Goal: Task Accomplishment & Management: Manage account settings

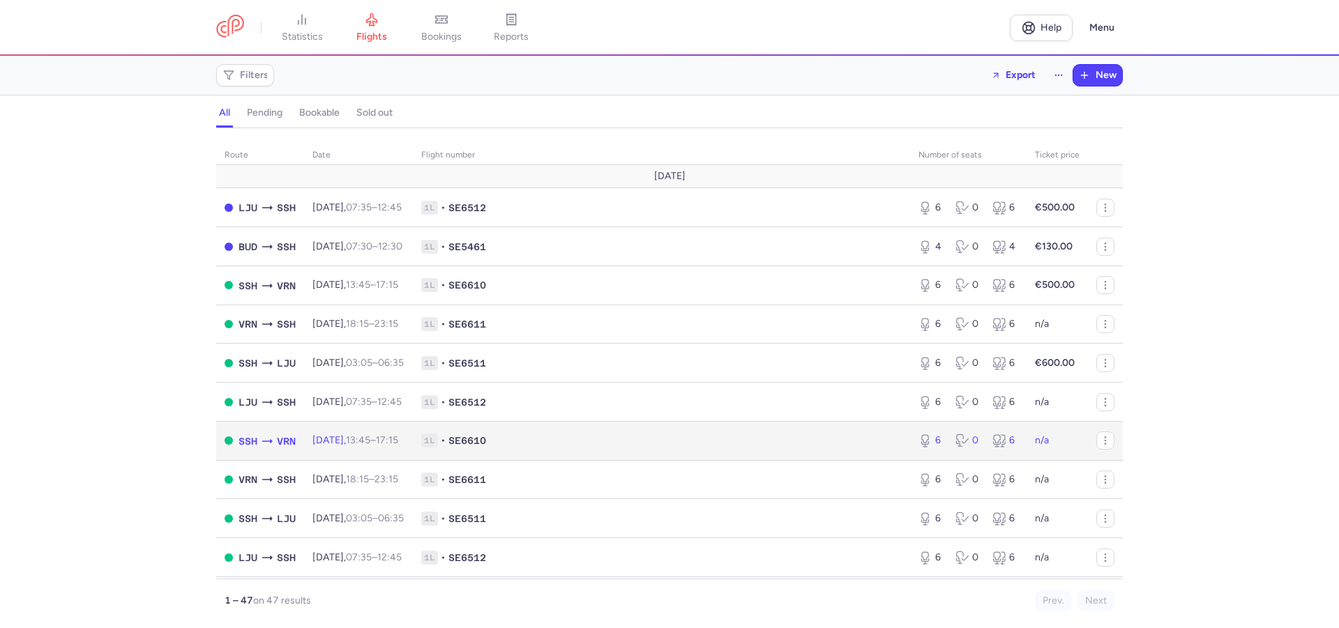
click at [1049, 441] on td "n/a" at bounding box center [1057, 440] width 61 height 39
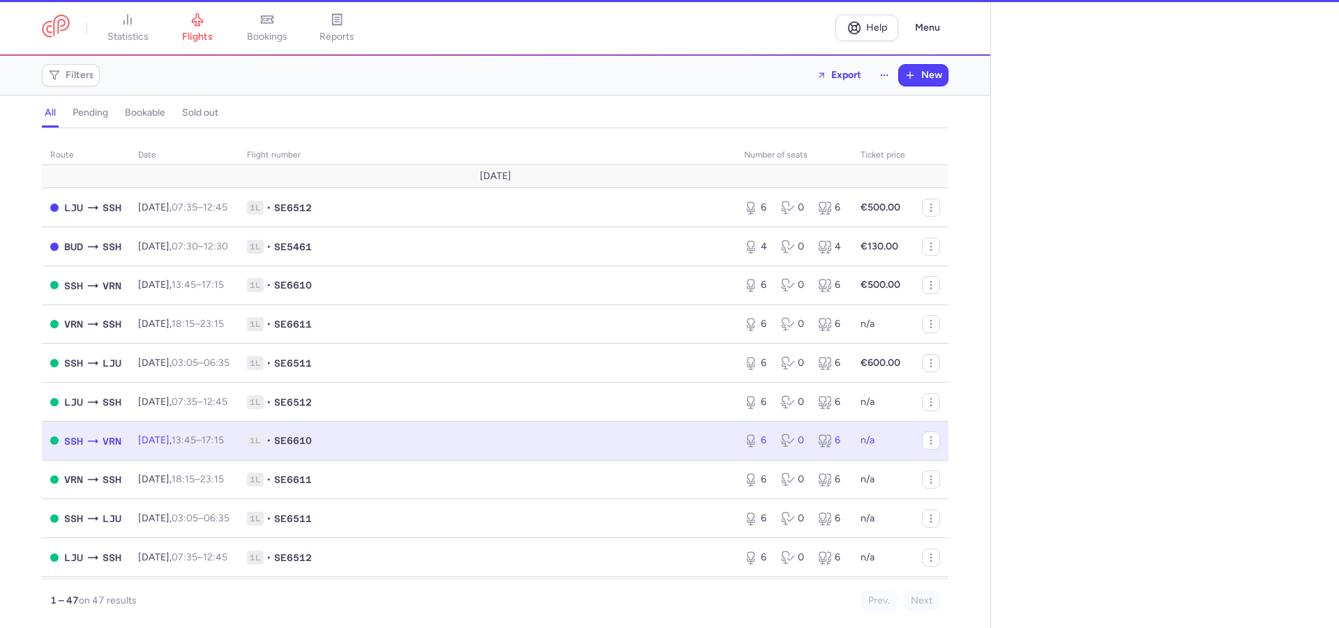
select select "days"
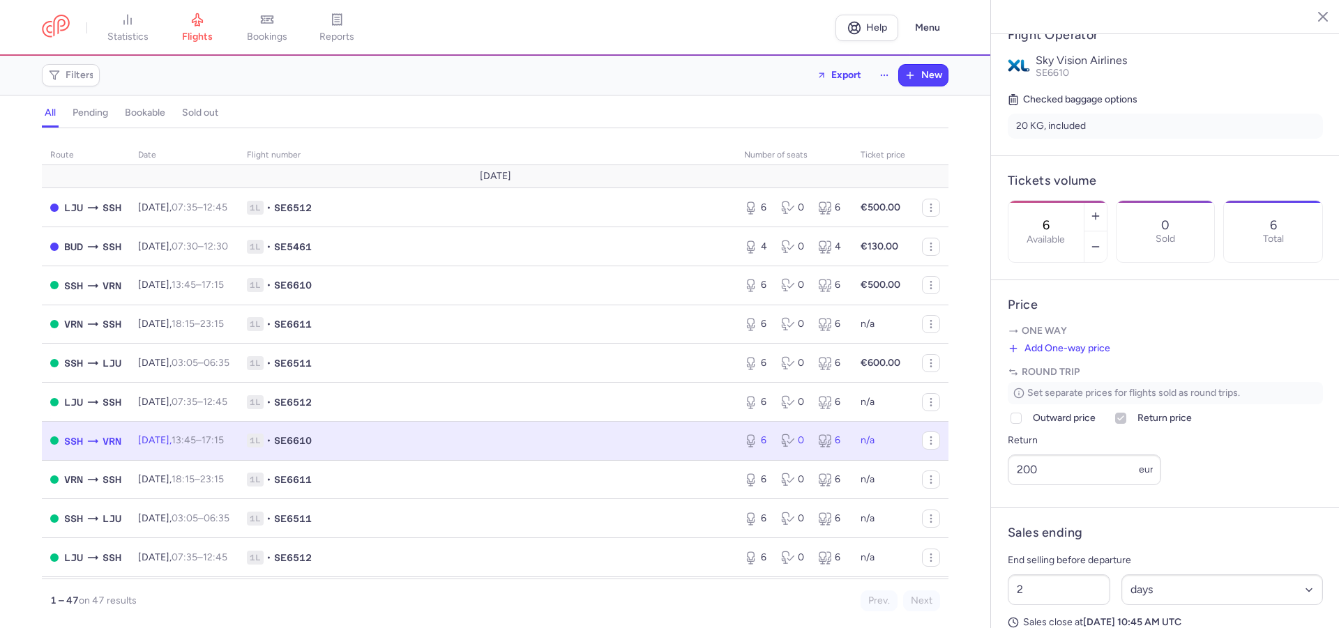
scroll to position [426, 0]
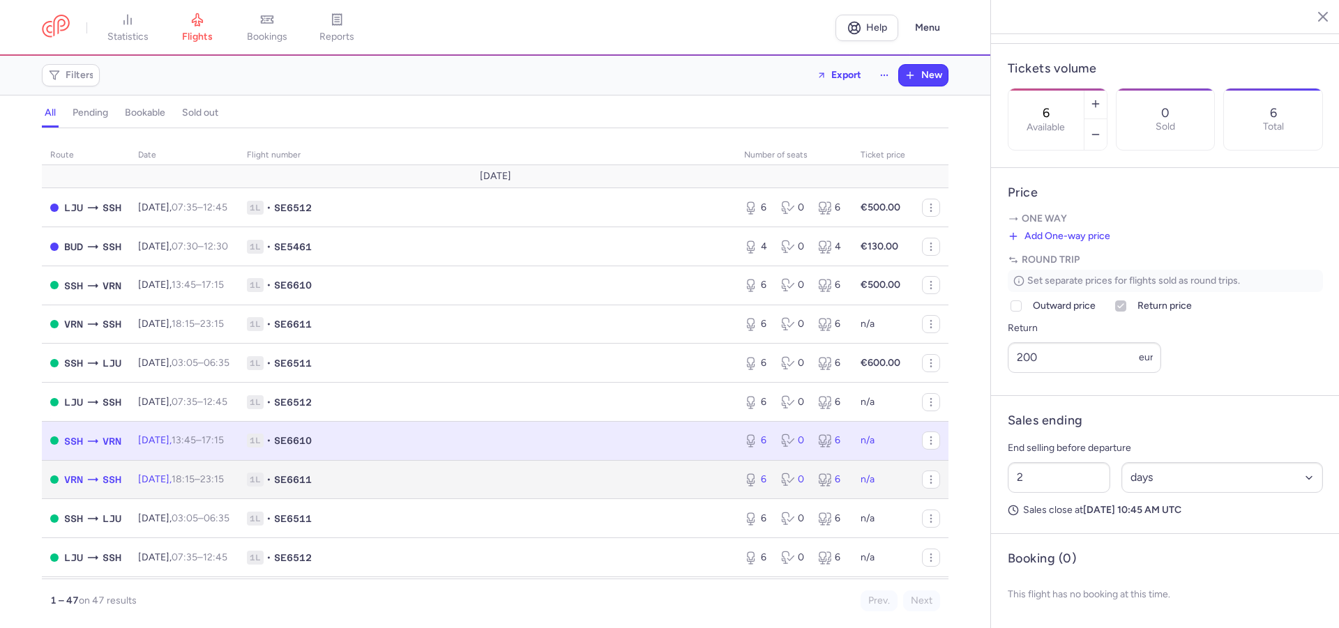
click at [884, 485] on td "n/a" at bounding box center [882, 479] width 61 height 39
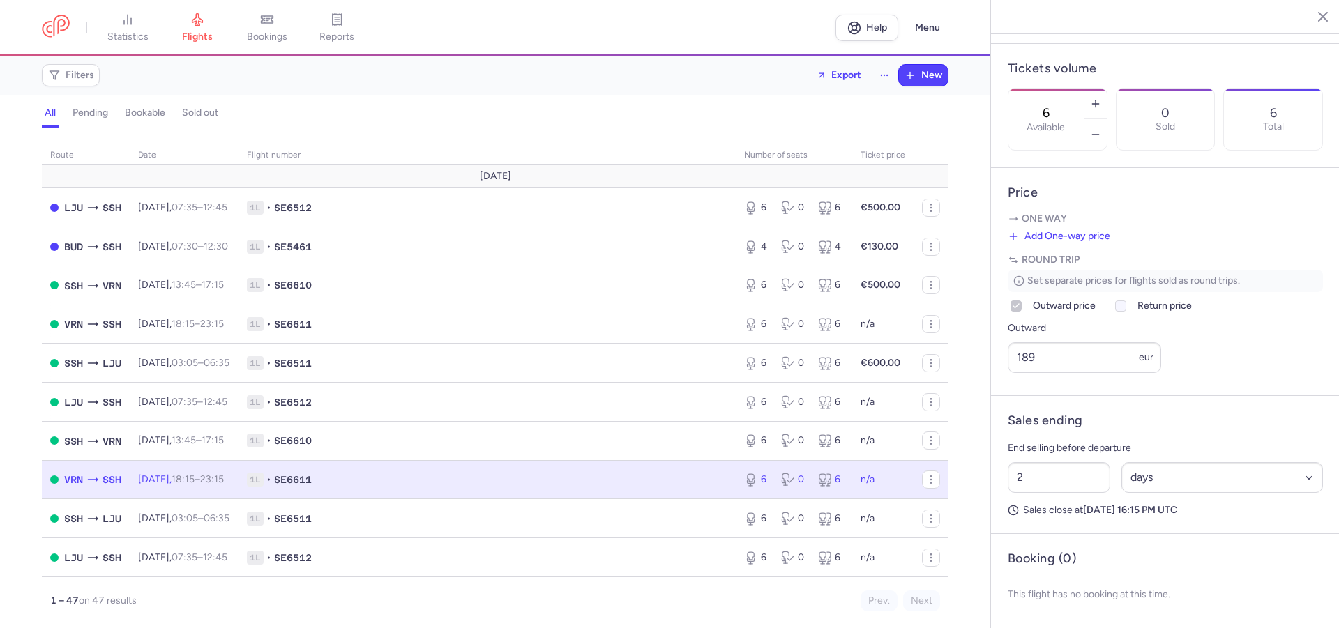
click at [1135, 306] on label "Return price" at bounding box center [1152, 306] width 80 height 17
click at [1126, 306] on input "Return price" at bounding box center [1120, 306] width 11 height 11
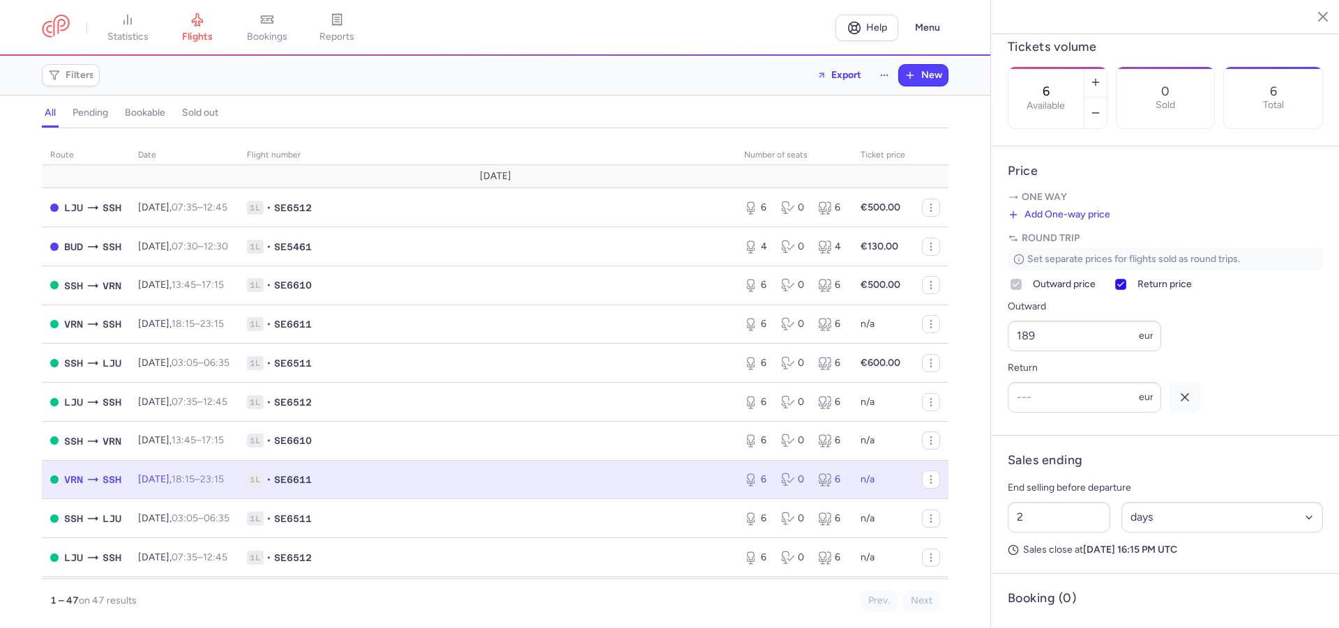
click at [1124, 289] on icon at bounding box center [1120, 284] width 8 height 8
click at [1124, 290] on input "Return price" at bounding box center [1120, 284] width 11 height 11
checkbox input "false"
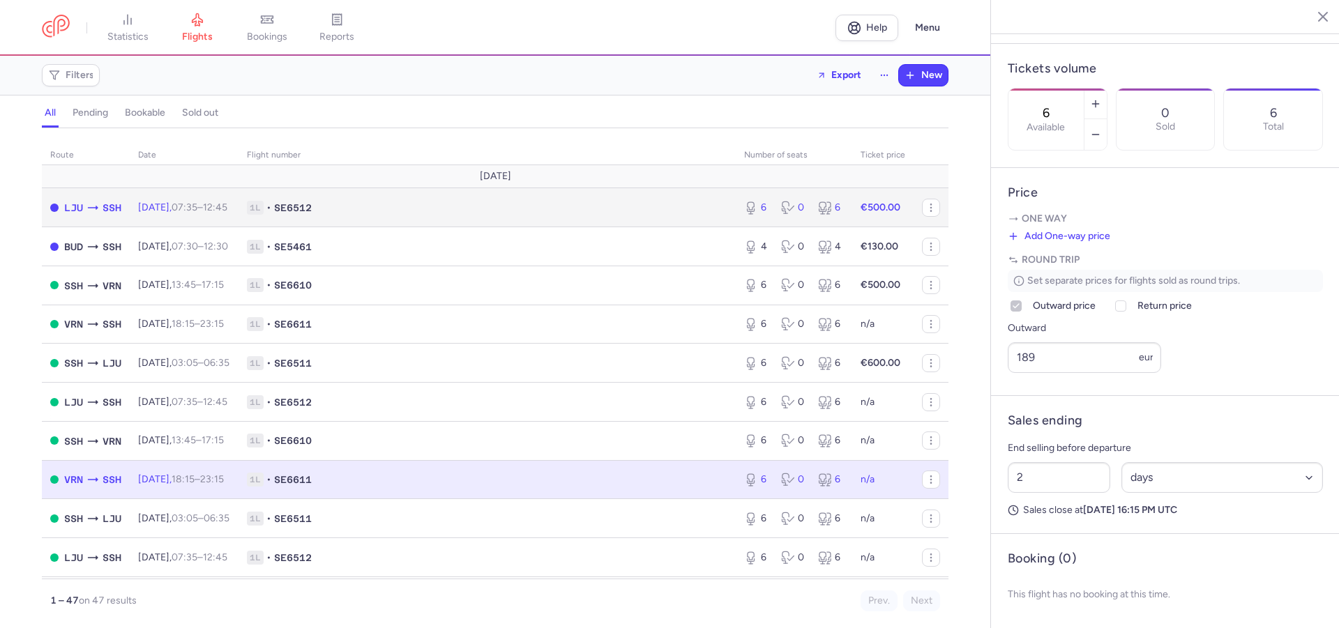
click at [591, 205] on span "1L • SE6512" at bounding box center [487, 208] width 480 height 14
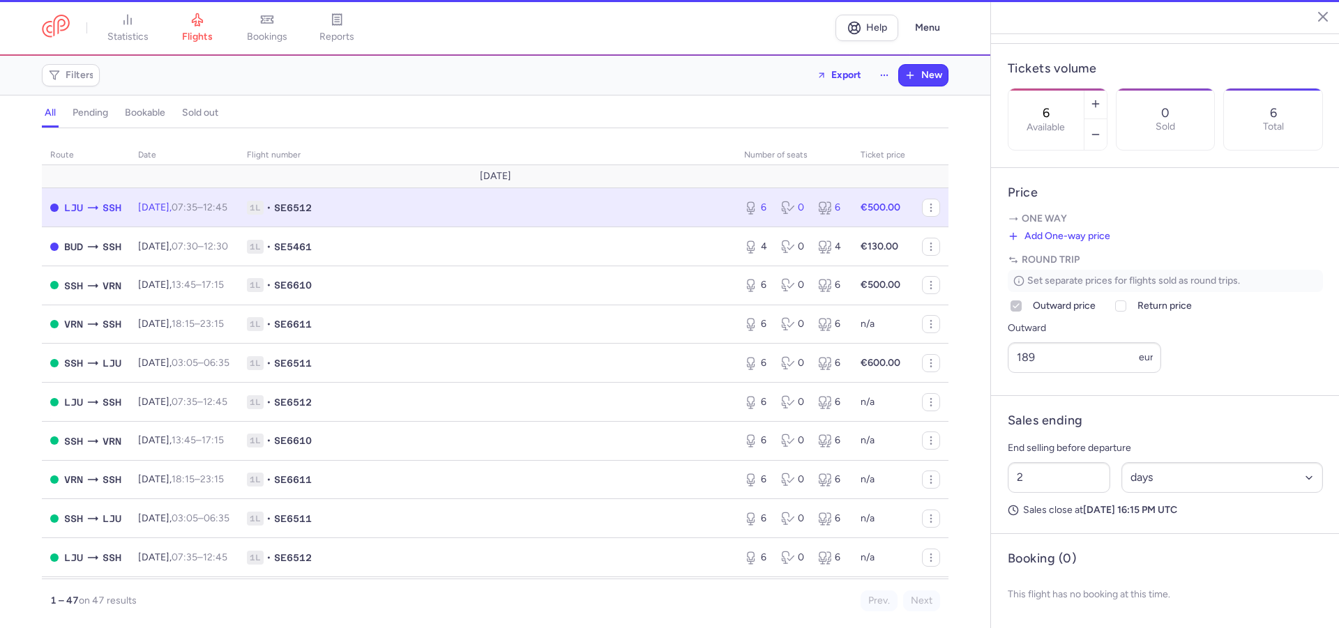
type input "1"
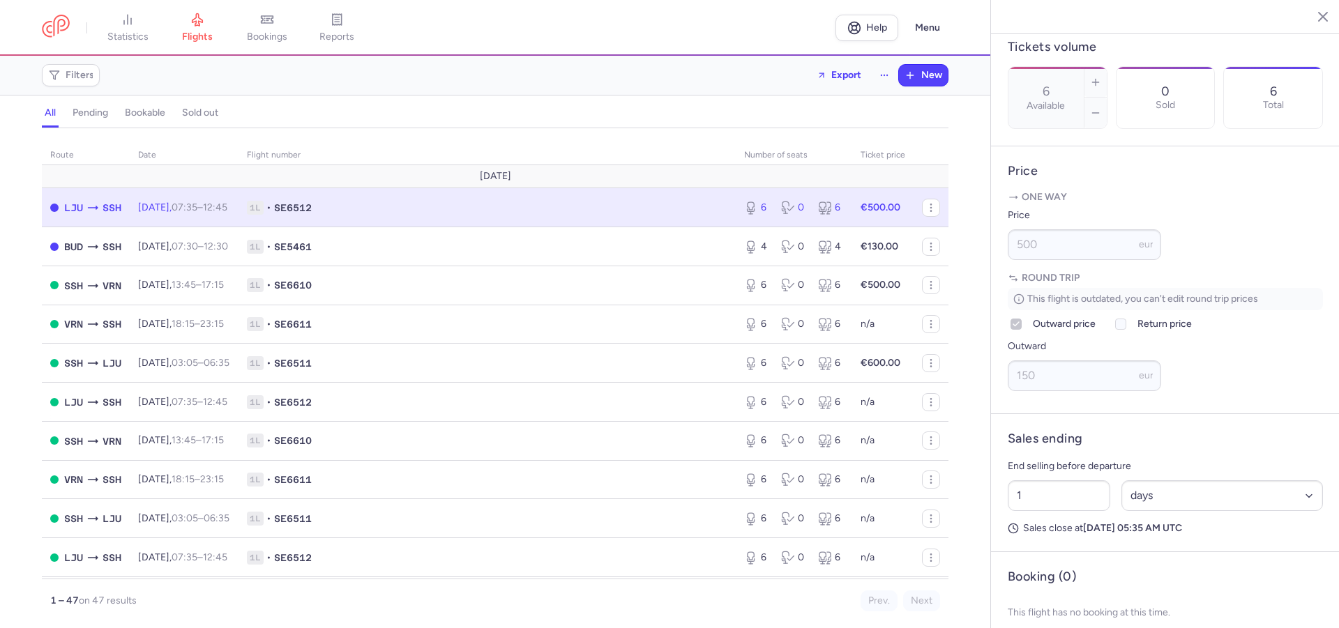
click at [567, 219] on td "1L • SE6512" at bounding box center [487, 207] width 497 height 39
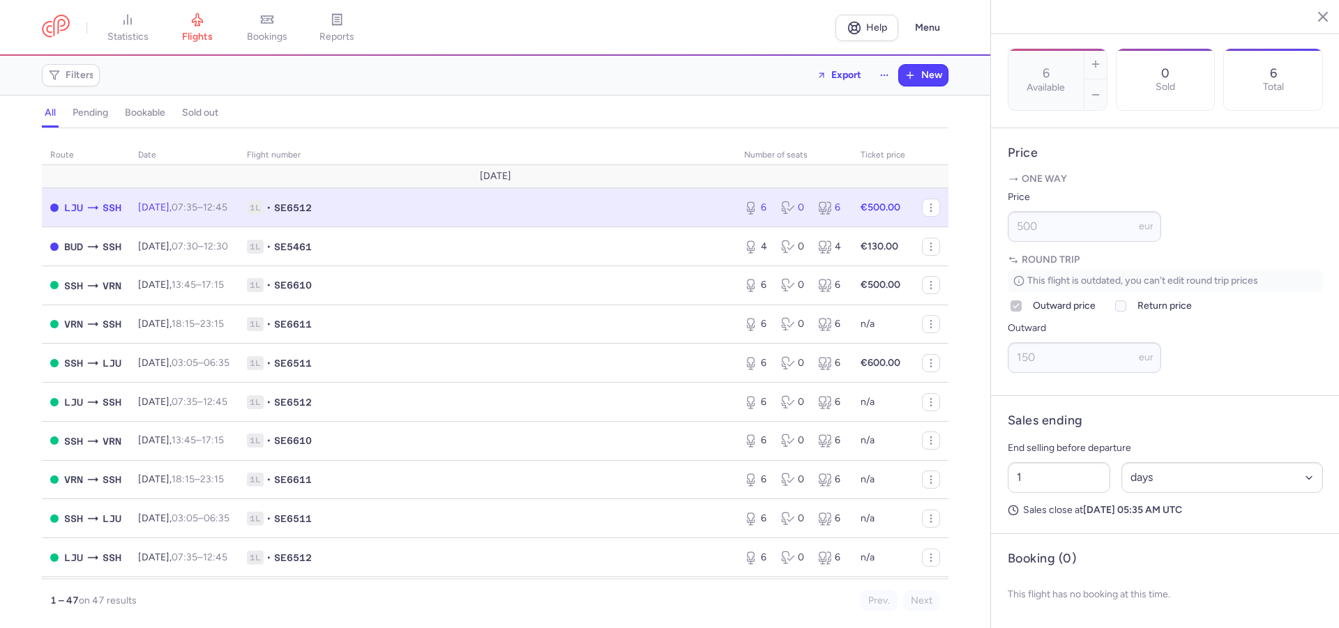
scroll to position [477, 0]
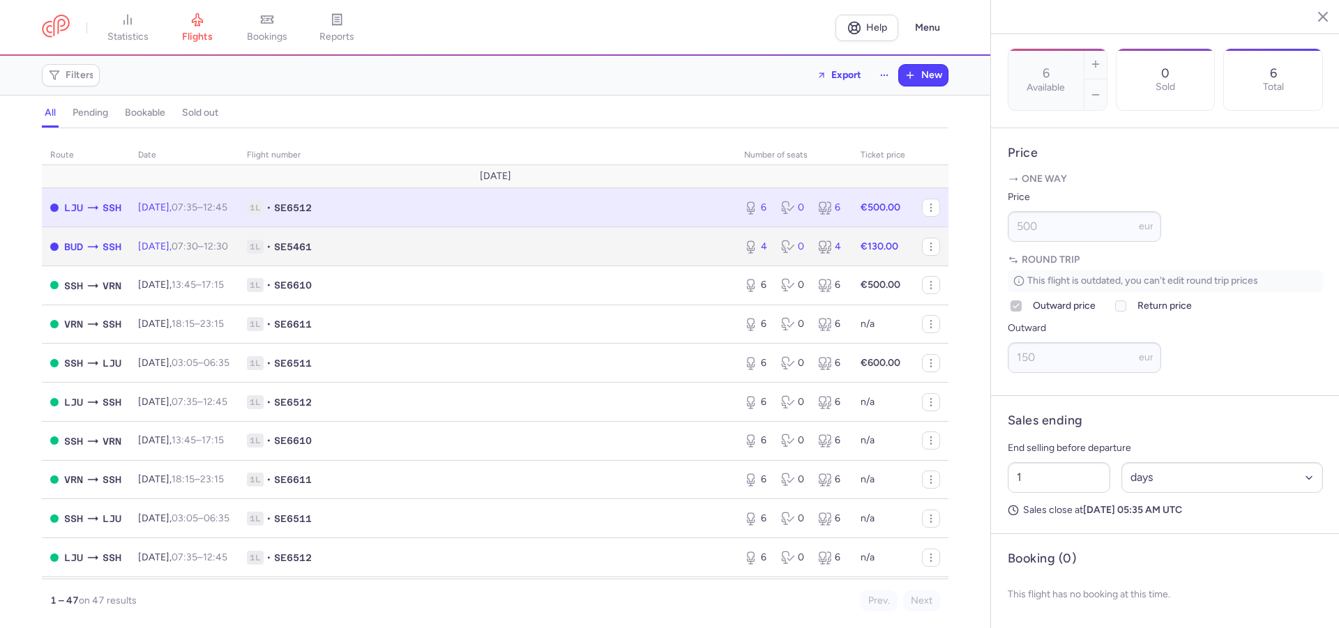
click at [655, 242] on span "1L • SE5461" at bounding box center [487, 247] width 480 height 14
type input "4"
type input "2"
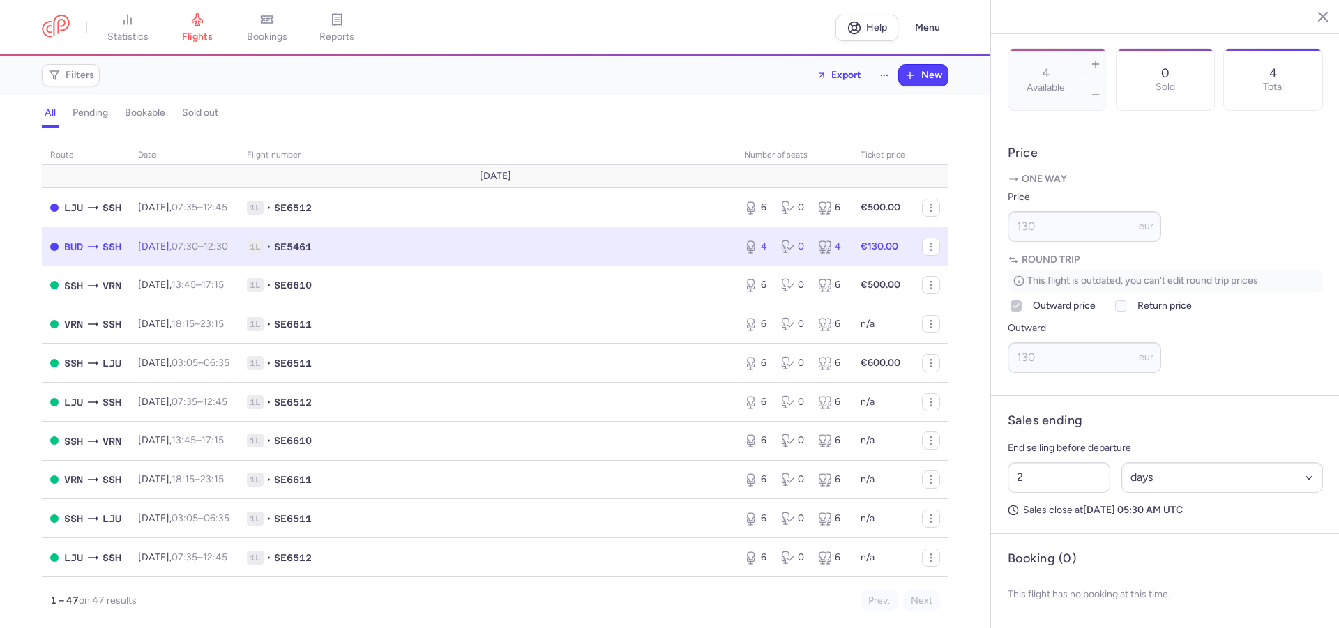
click at [94, 106] on button "pending" at bounding box center [90, 113] width 41 height 18
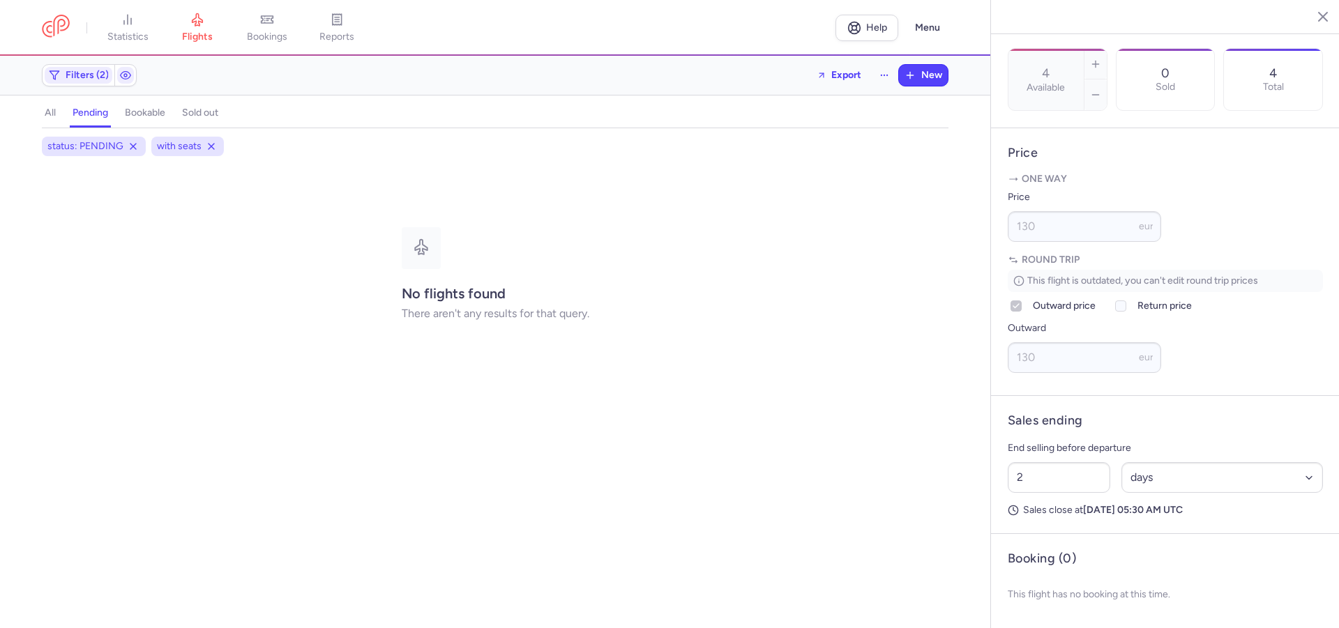
click at [54, 111] on h4 "all" at bounding box center [50, 113] width 11 height 13
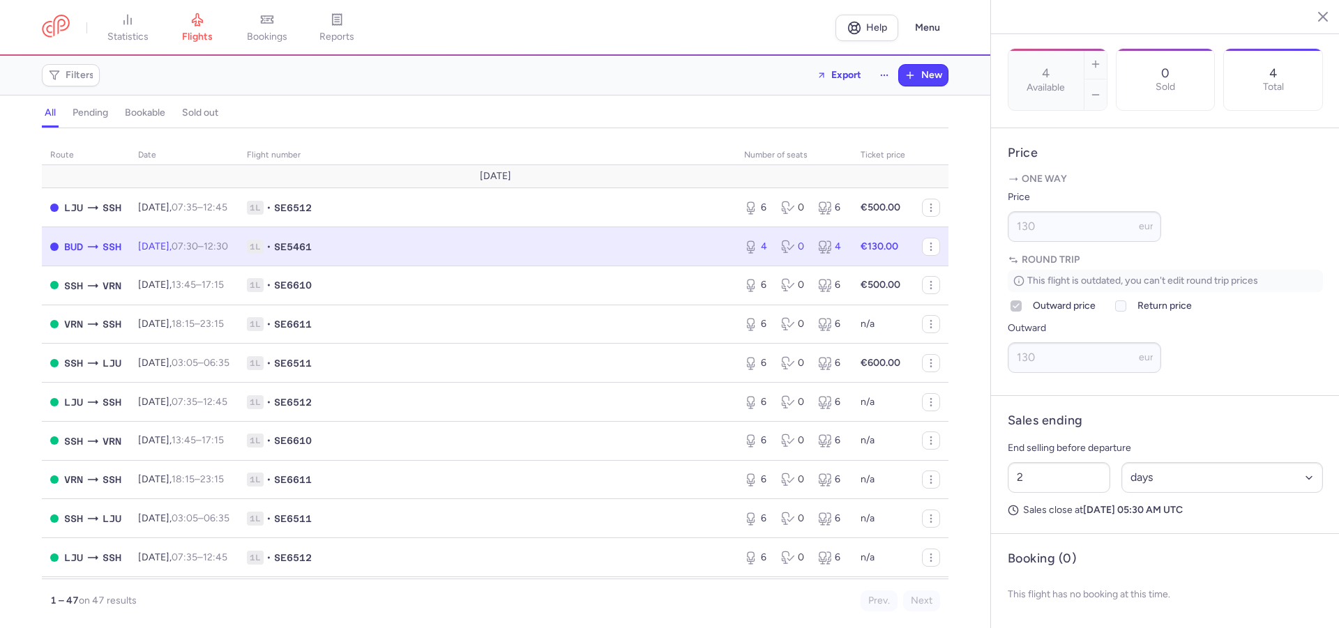
click at [202, 117] on h4 "sold out" at bounding box center [200, 113] width 36 height 13
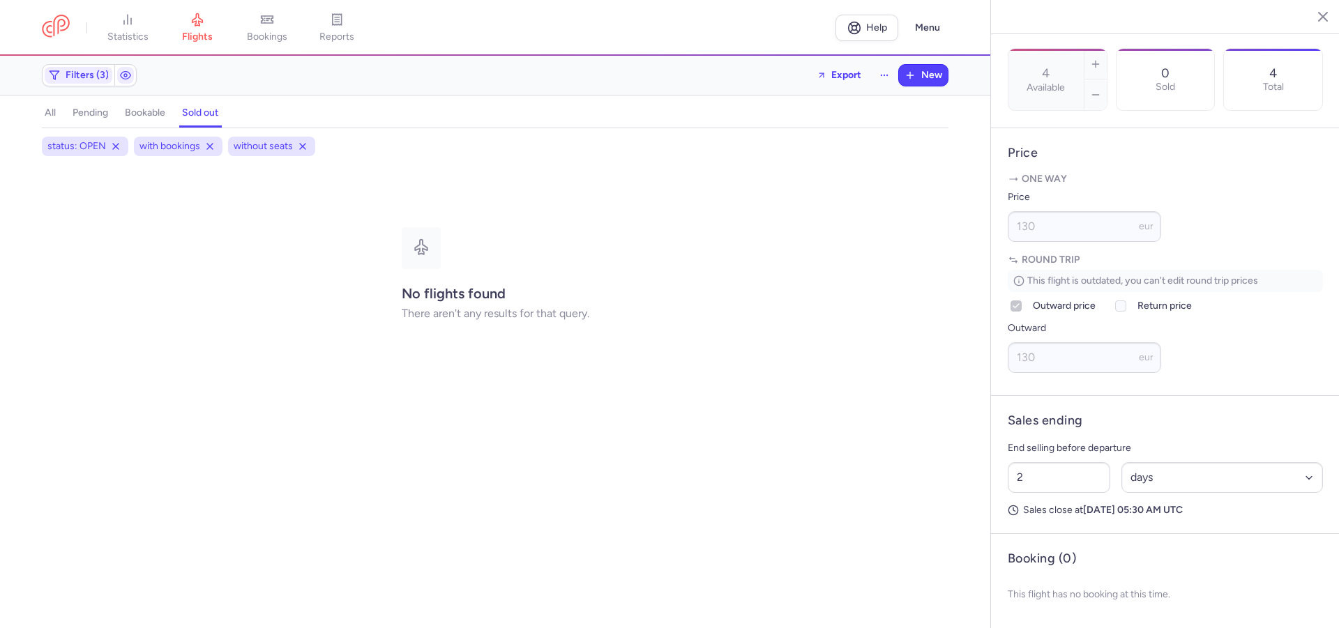
click at [133, 119] on h4 "bookable" at bounding box center [145, 113] width 40 height 13
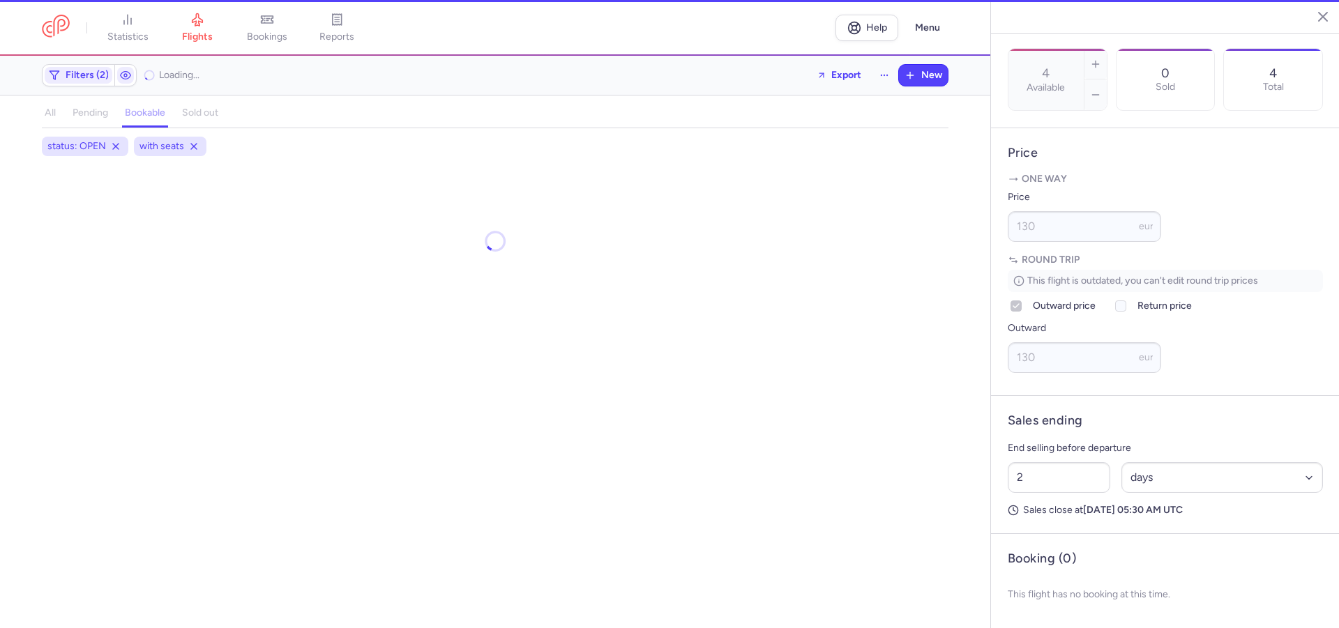
click at [96, 114] on h4 "pending" at bounding box center [91, 113] width 36 height 13
click at [52, 111] on h4 "all" at bounding box center [50, 113] width 11 height 13
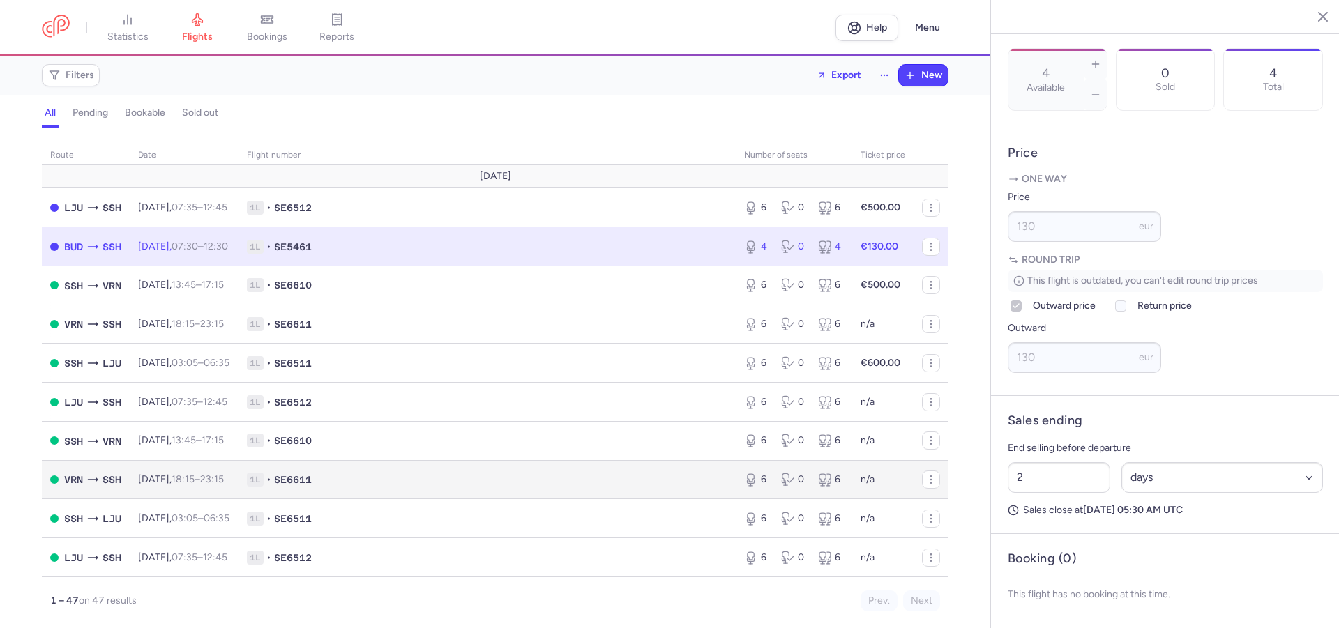
scroll to position [80, 0]
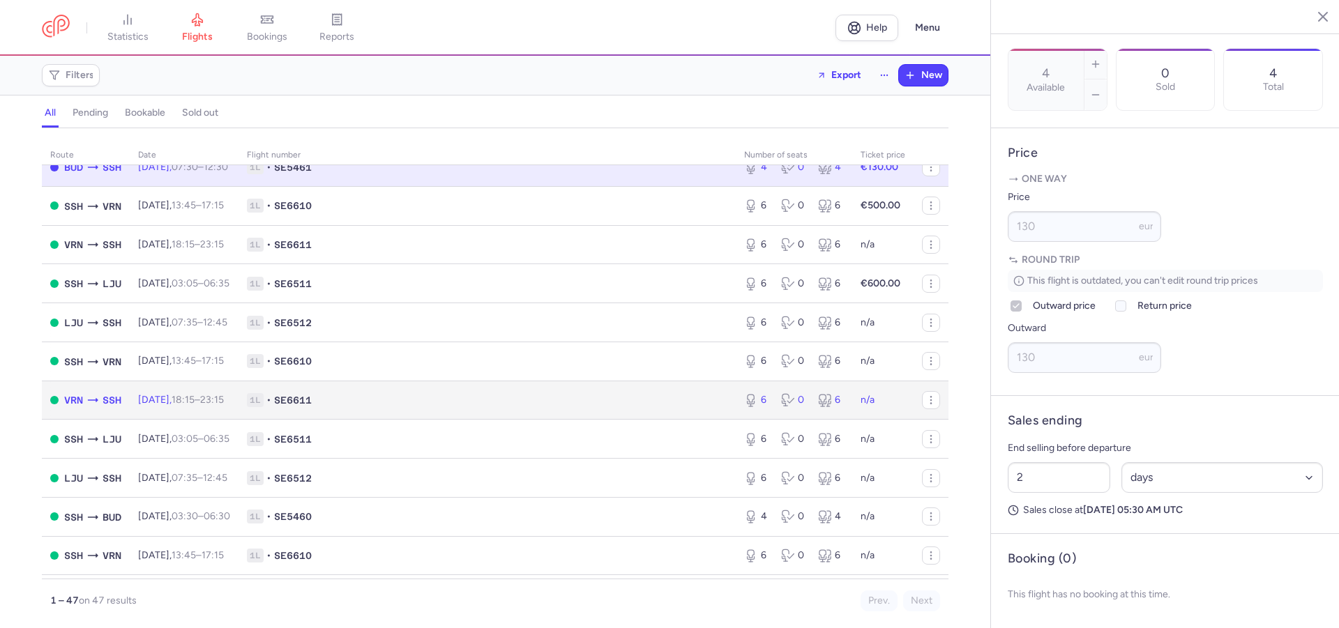
click at [892, 400] on td "n/a" at bounding box center [882, 400] width 61 height 39
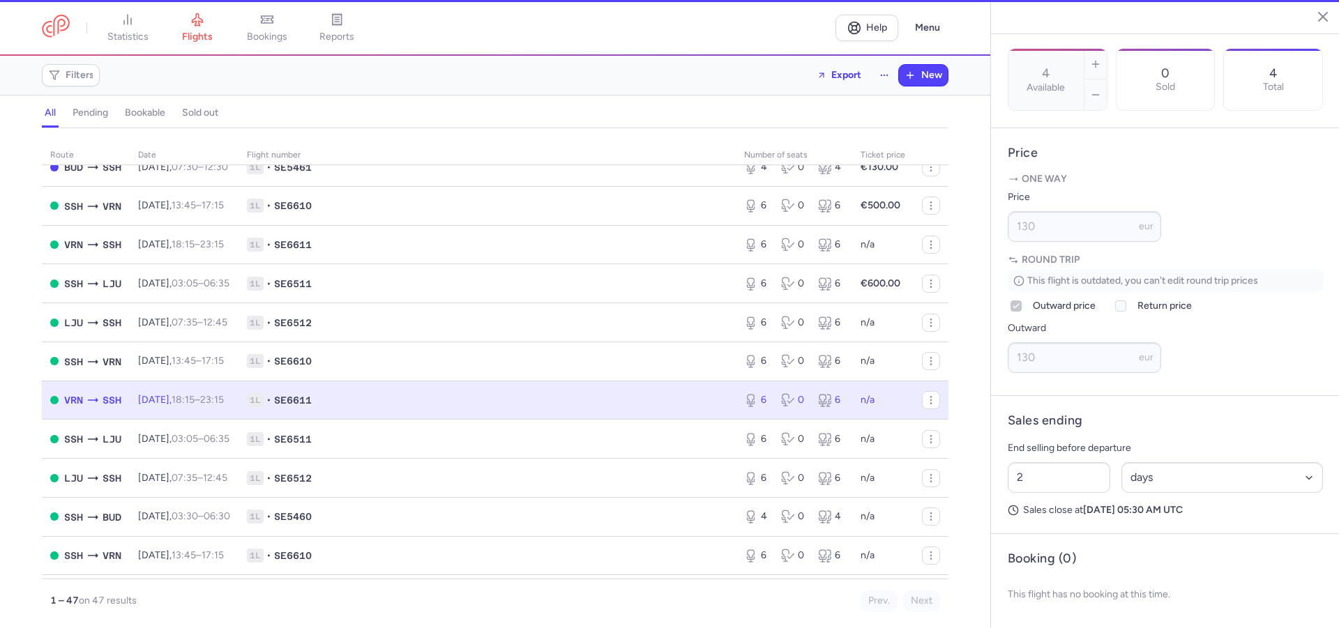
type input "6"
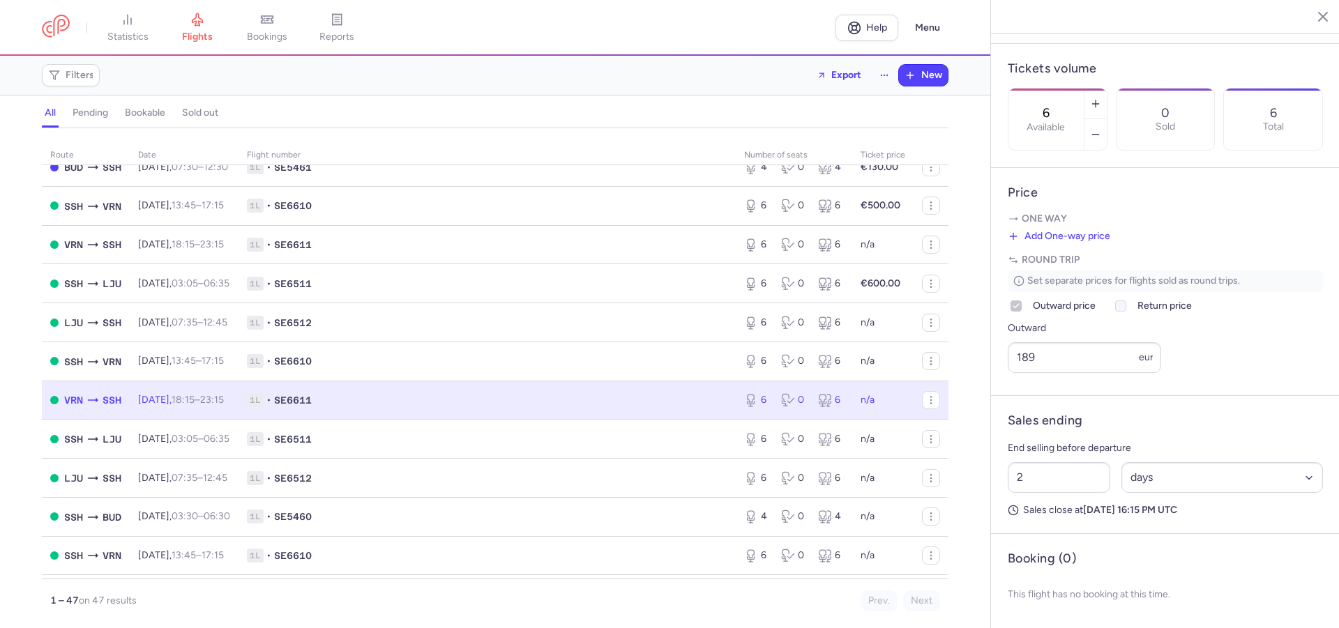
click at [1133, 308] on label "Return price" at bounding box center [1152, 306] width 80 height 17
click at [1126, 308] on input "Return price" at bounding box center [1120, 306] width 11 height 11
checkbox input "true"
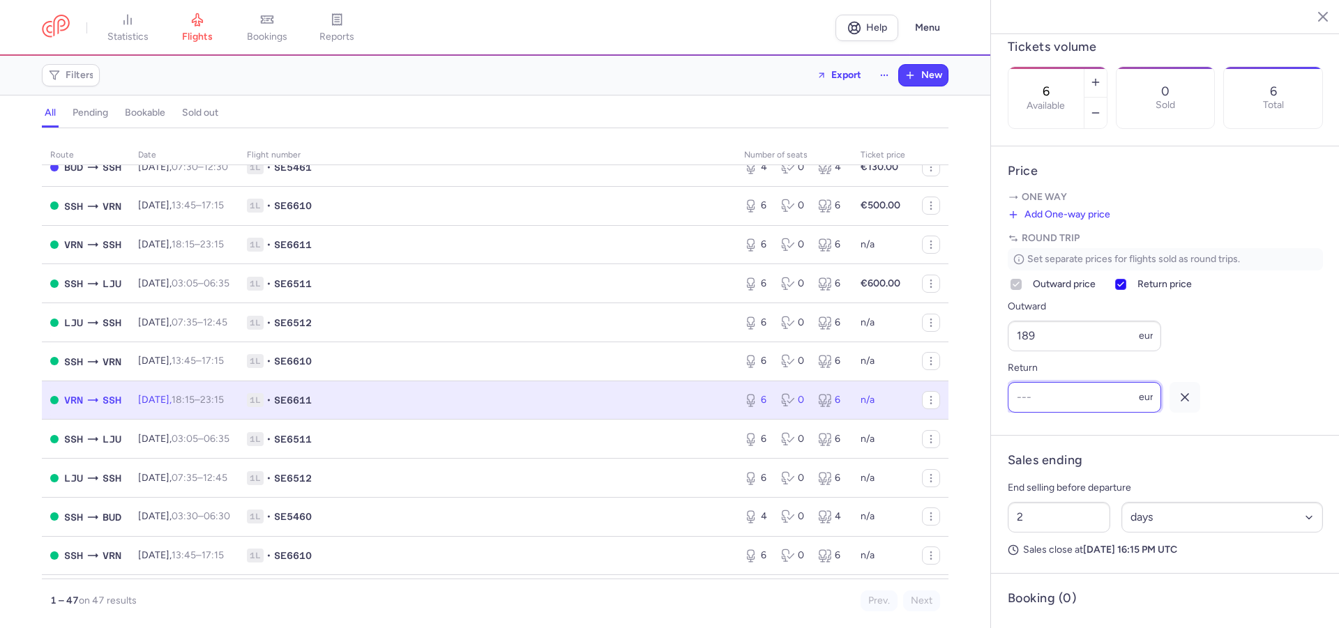
scroll to position [0, 0]
click at [1102, 413] on input "Return" at bounding box center [1084, 397] width 153 height 31
click at [1092, 413] on input "Return" at bounding box center [1084, 397] width 153 height 31
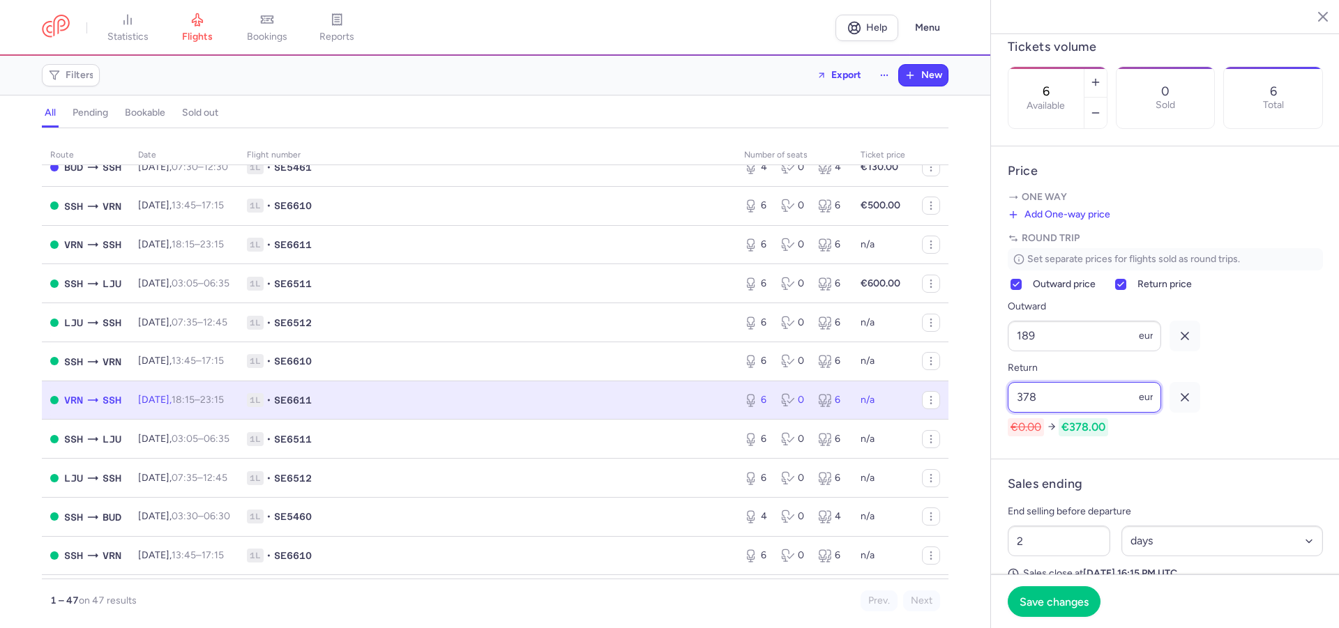
type input "378"
click at [1211, 434] on div "Return 378 eur €0.00 €378.00" at bounding box center [1165, 398] width 315 height 77
click at [1019, 289] on icon at bounding box center [1016, 284] width 8 height 8
click at [1019, 290] on input "Outward price" at bounding box center [1015, 284] width 11 height 11
checkbox input "false"
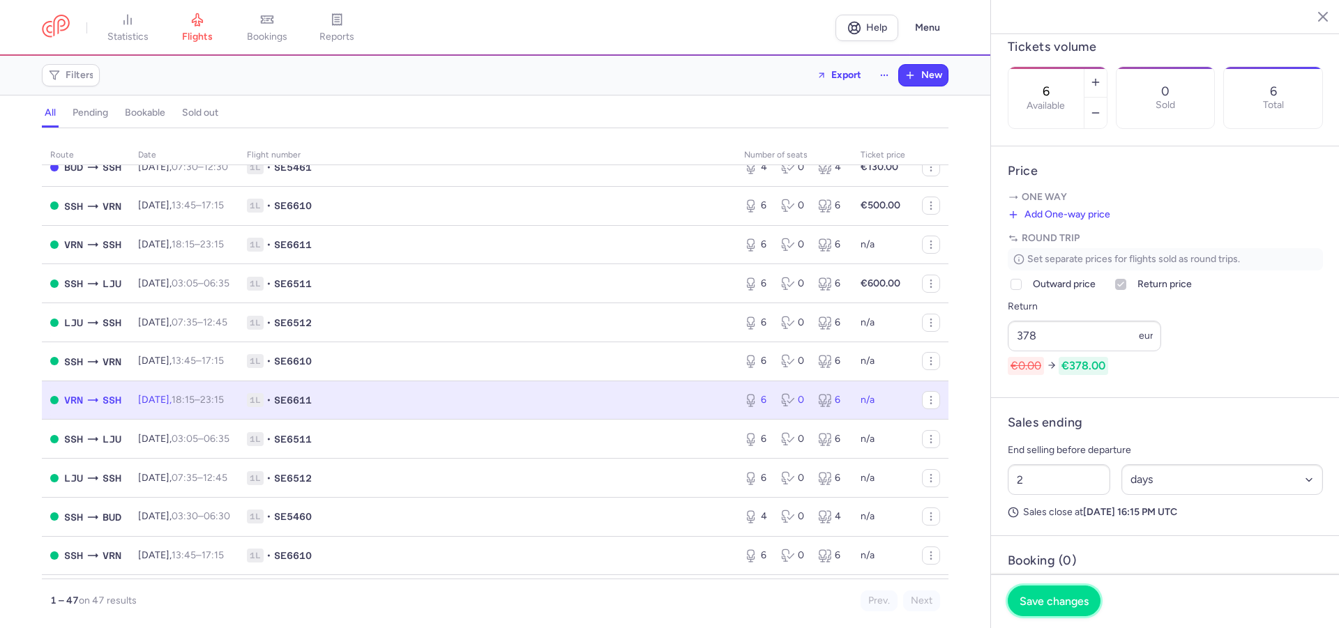
click at [1058, 596] on button "Save changes" at bounding box center [1054, 601] width 93 height 31
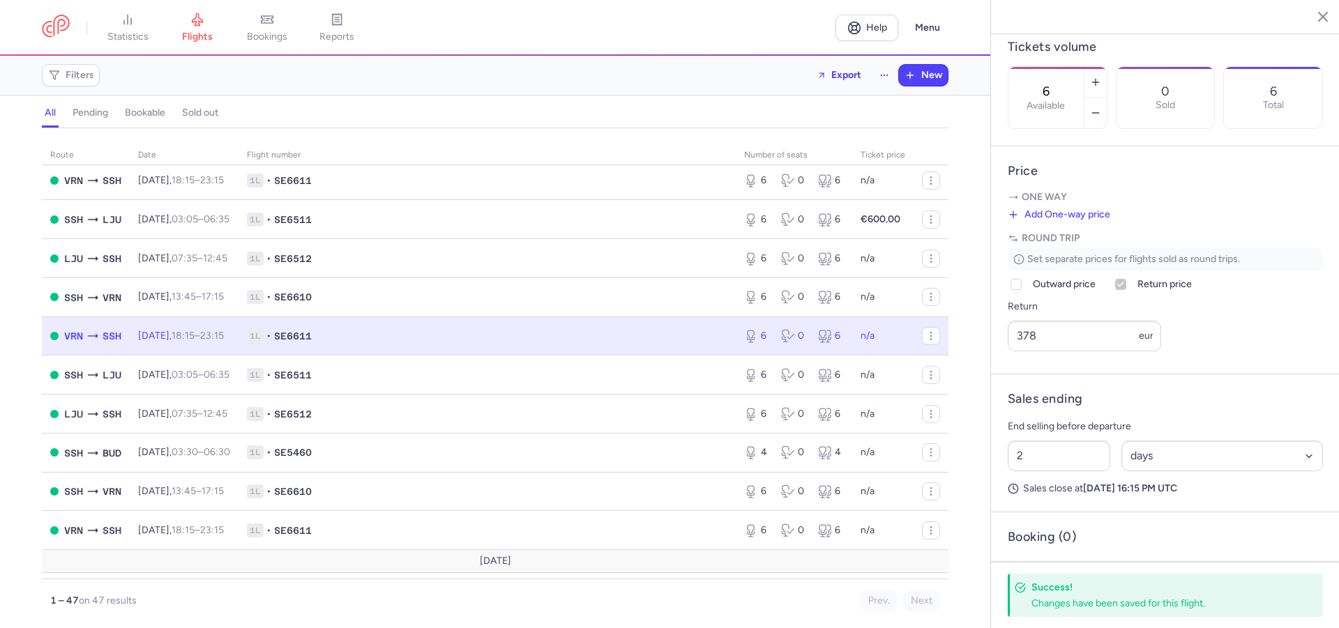
scroll to position [159, 0]
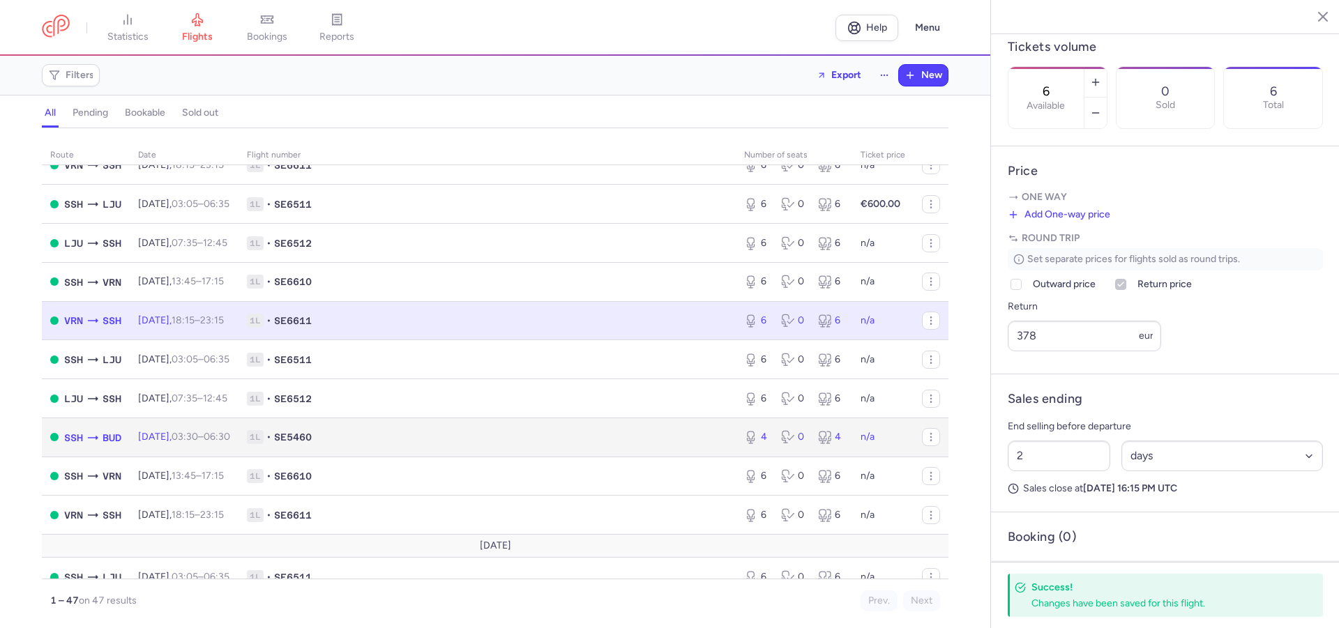
click at [640, 451] on td "1L • SE5460" at bounding box center [487, 437] width 497 height 39
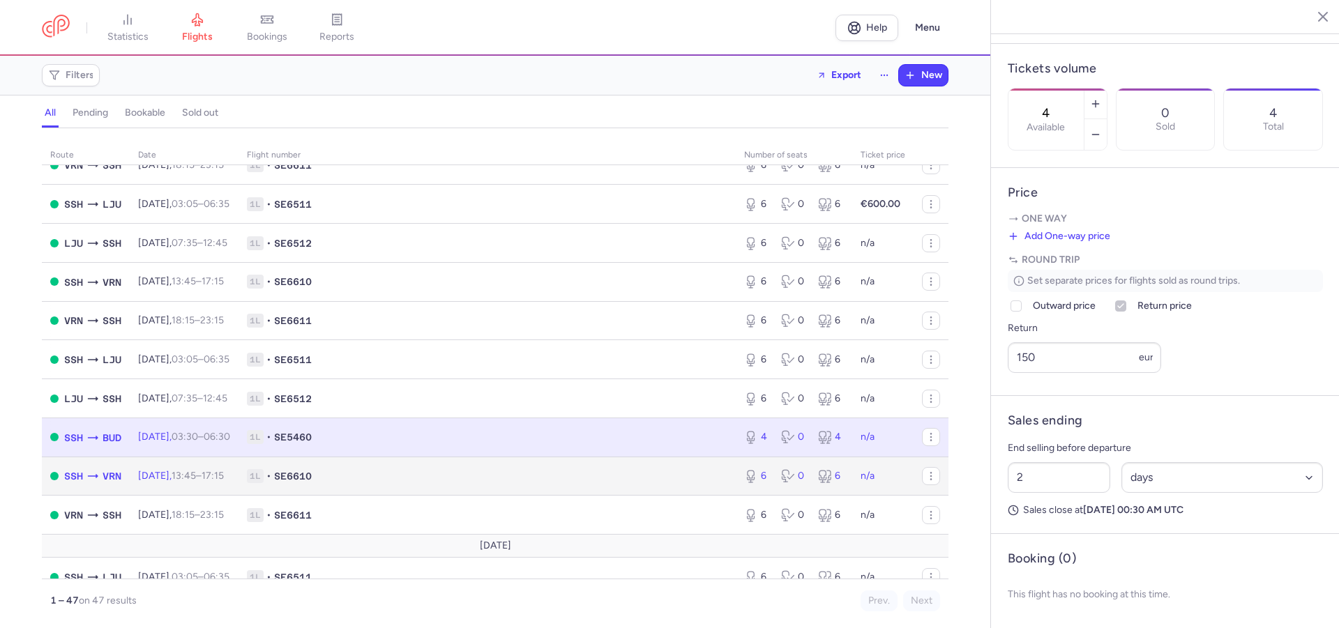
click at [630, 482] on span "1L • SE6610" at bounding box center [487, 476] width 480 height 14
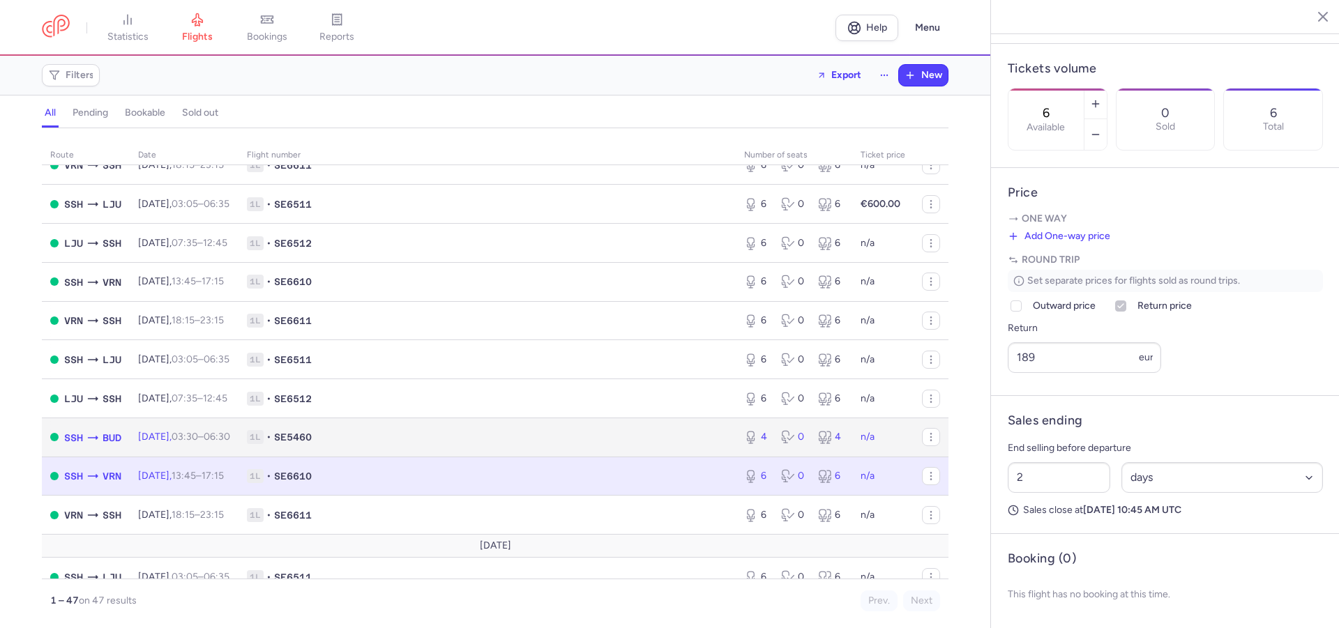
click at [633, 457] on td "1L • SE5460" at bounding box center [487, 437] width 497 height 39
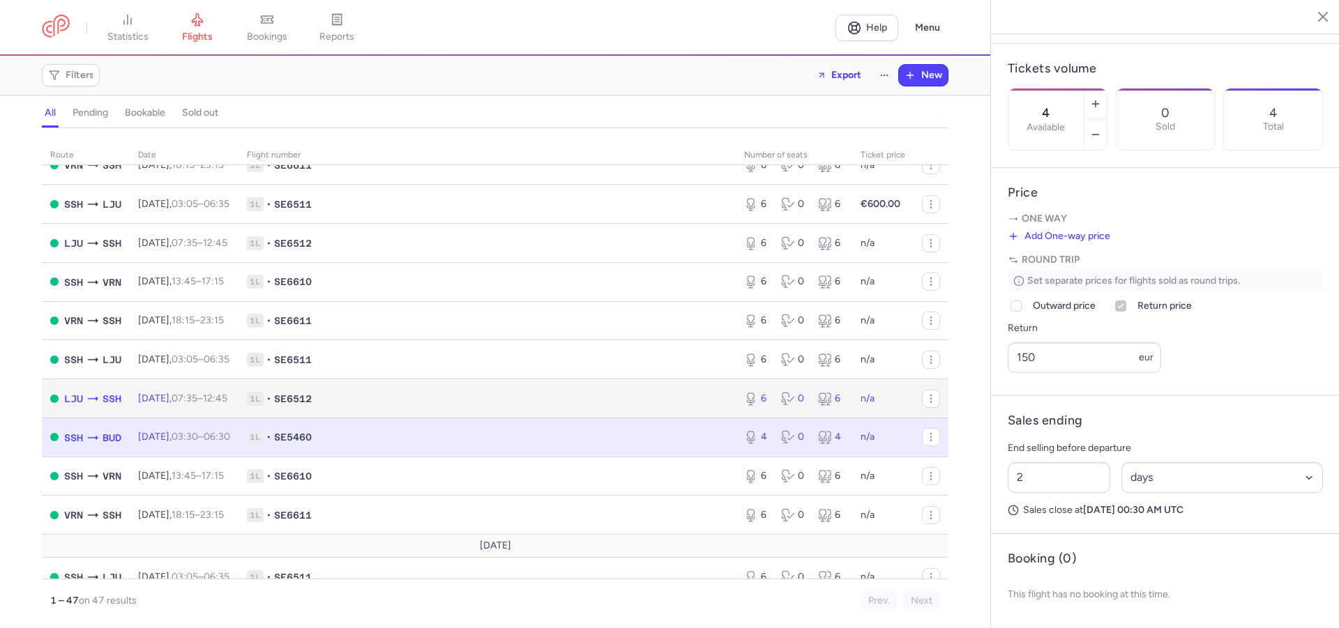
click at [629, 416] on td "1L • SE6512" at bounding box center [487, 398] width 497 height 39
type input "6"
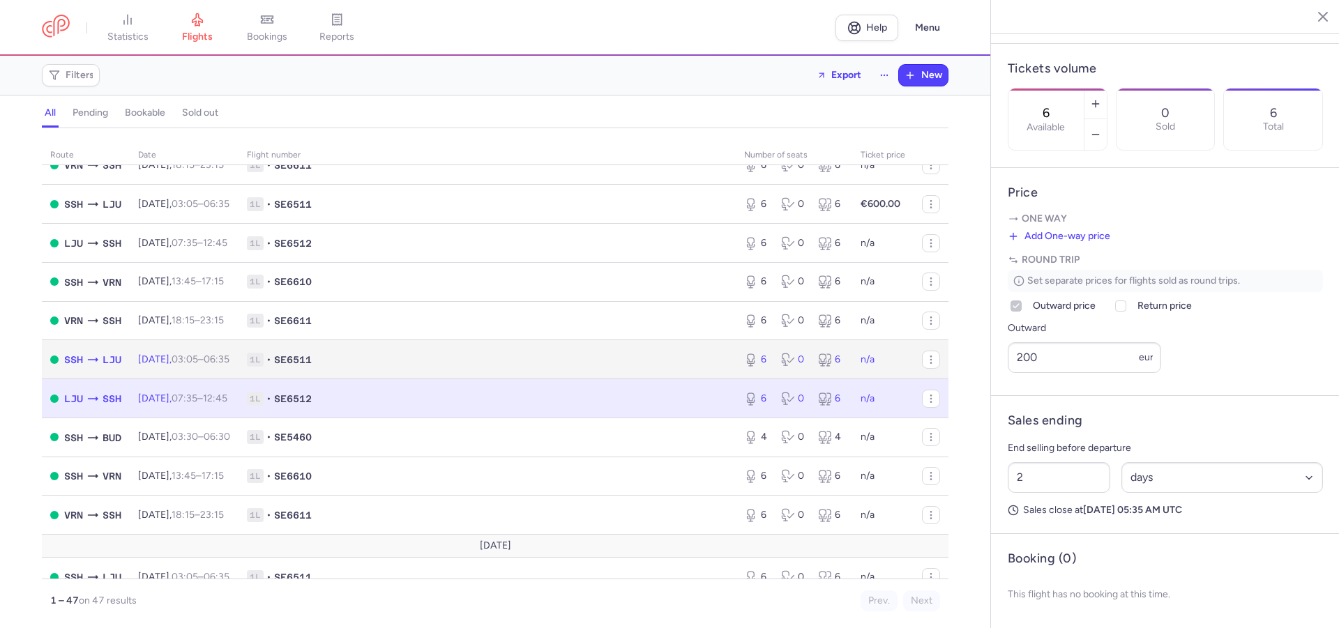
click at [626, 379] on td "1L • SE6511" at bounding box center [487, 359] width 497 height 39
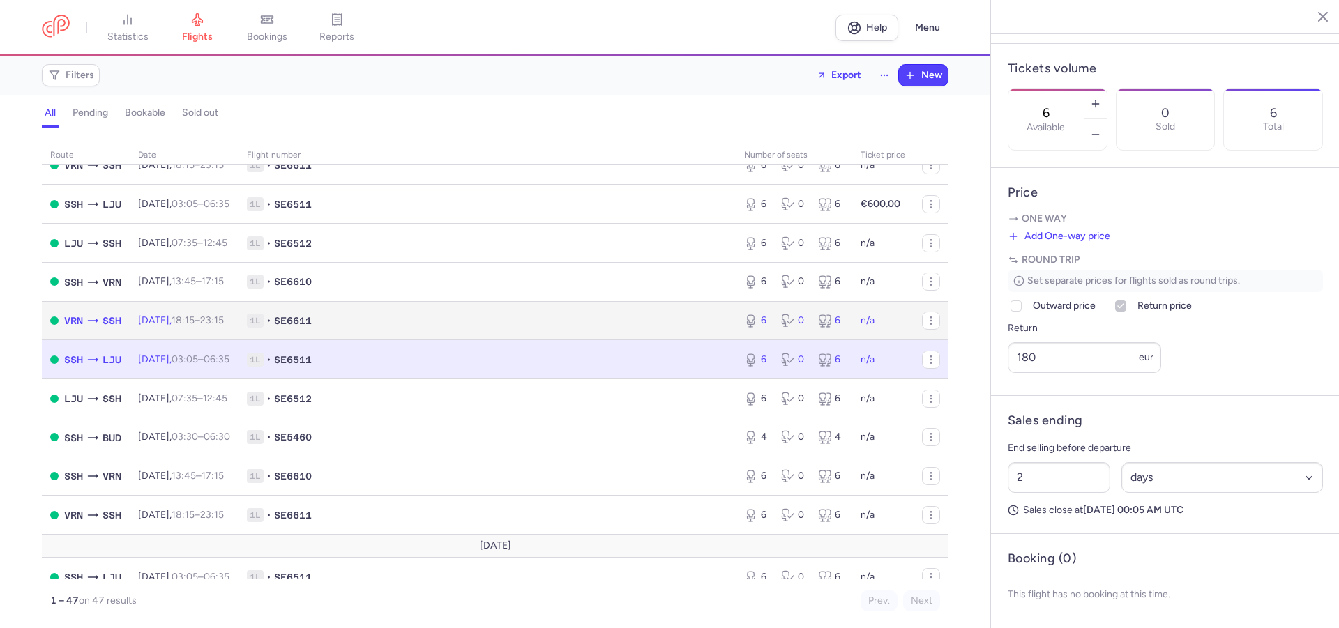
click at [633, 321] on span "1L • SE6611" at bounding box center [487, 321] width 480 height 14
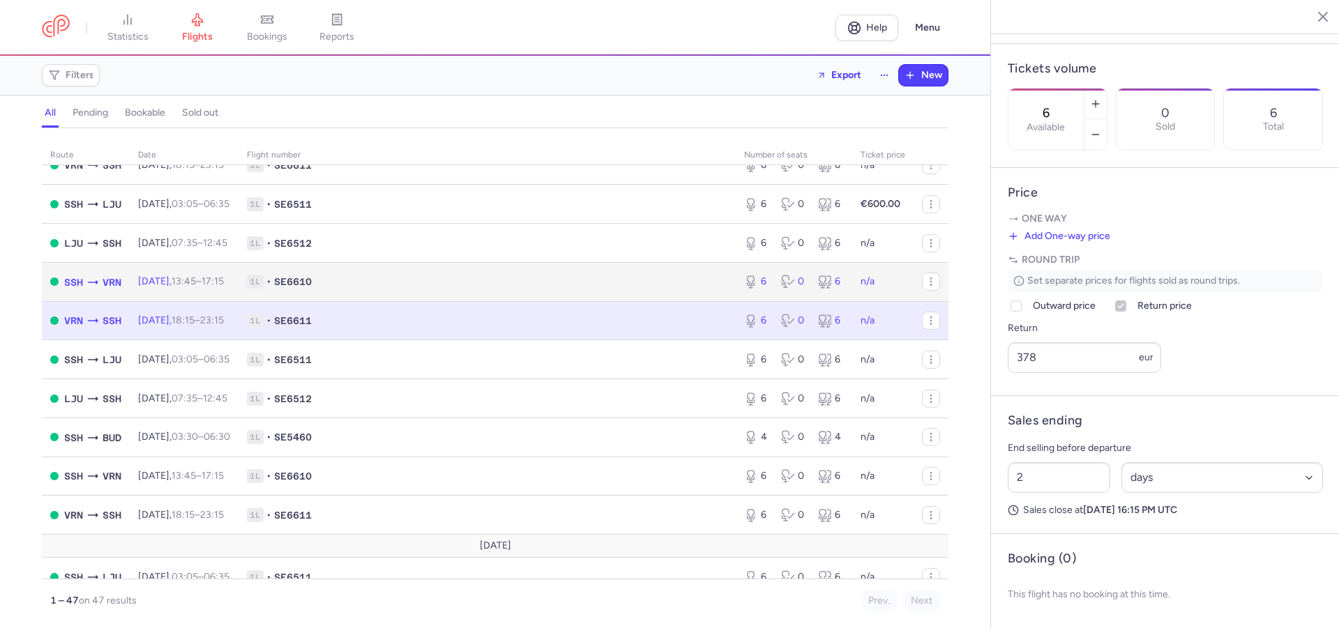
click at [626, 287] on span "1L • SE6610" at bounding box center [487, 282] width 480 height 14
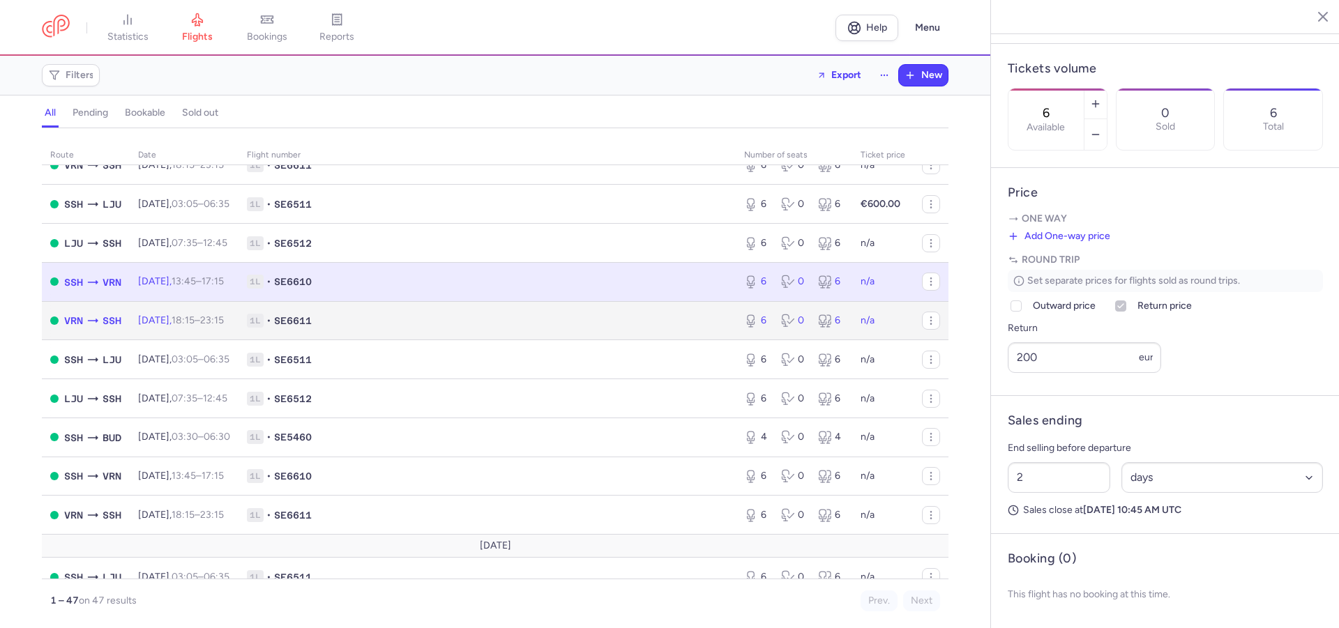
click at [624, 315] on td "1L • SE6611" at bounding box center [487, 320] width 497 height 39
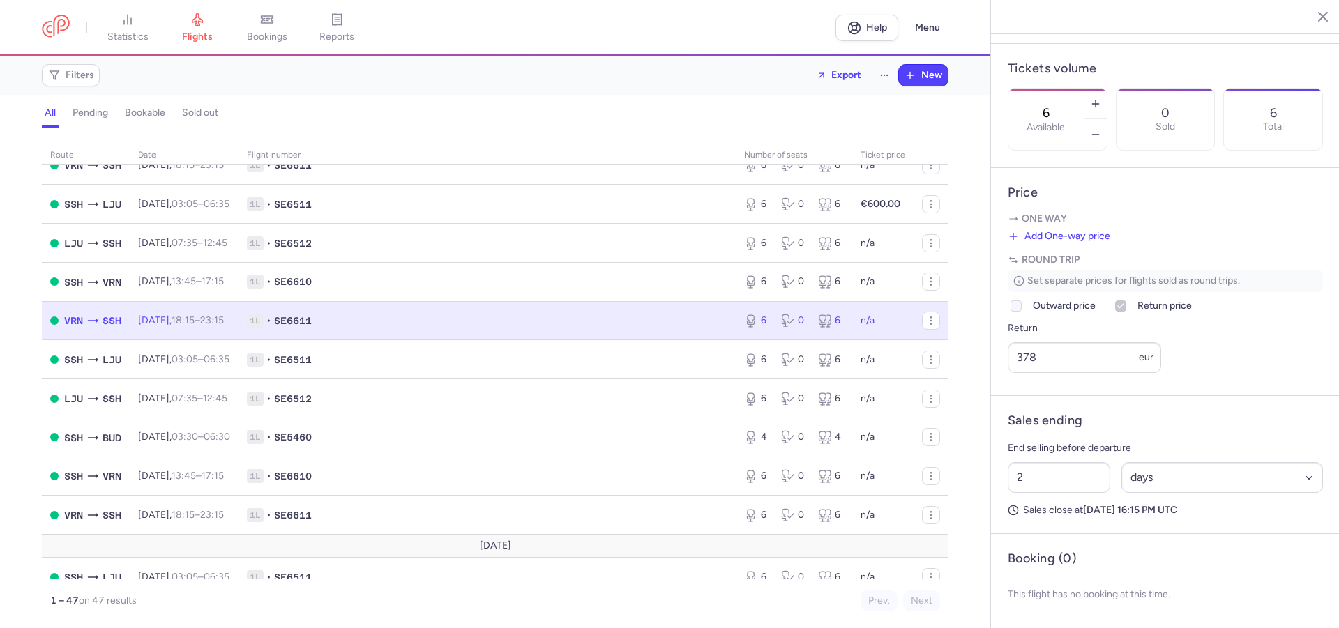
click at [1026, 307] on label "Outward price" at bounding box center [1052, 306] width 88 height 17
click at [1022, 307] on input "Outward price" at bounding box center [1015, 306] width 11 height 11
checkbox input "true"
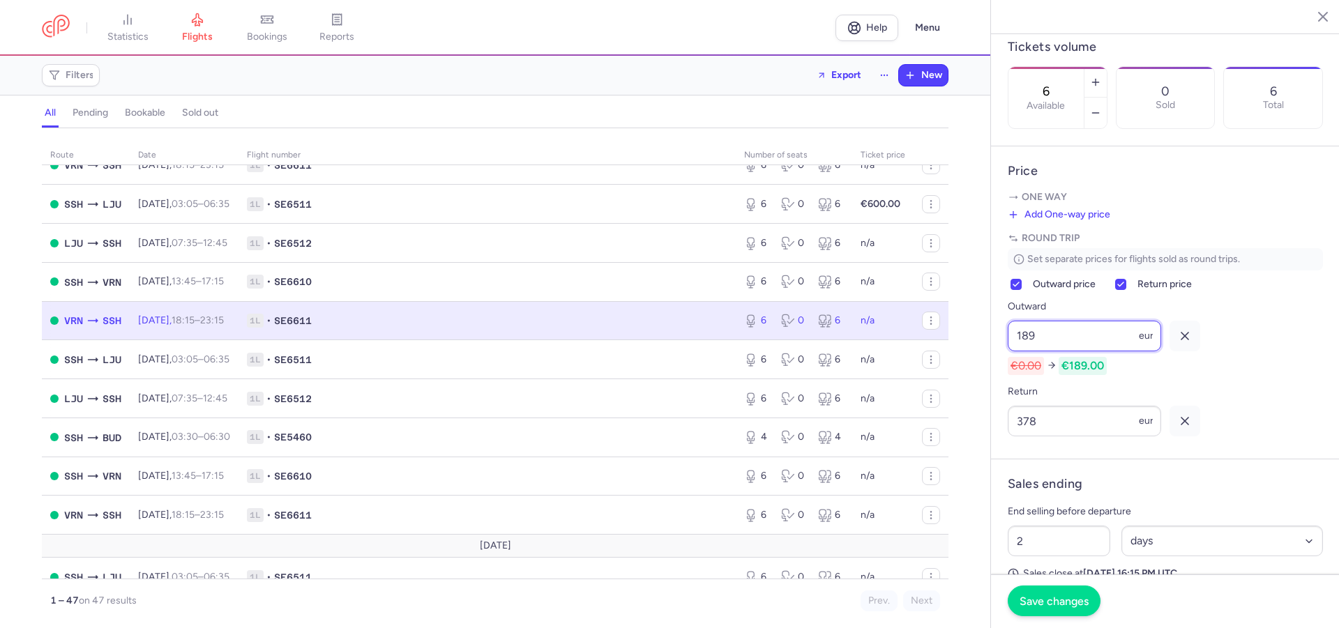
type input "189"
click at [1073, 604] on span "Save changes" at bounding box center [1054, 601] width 69 height 13
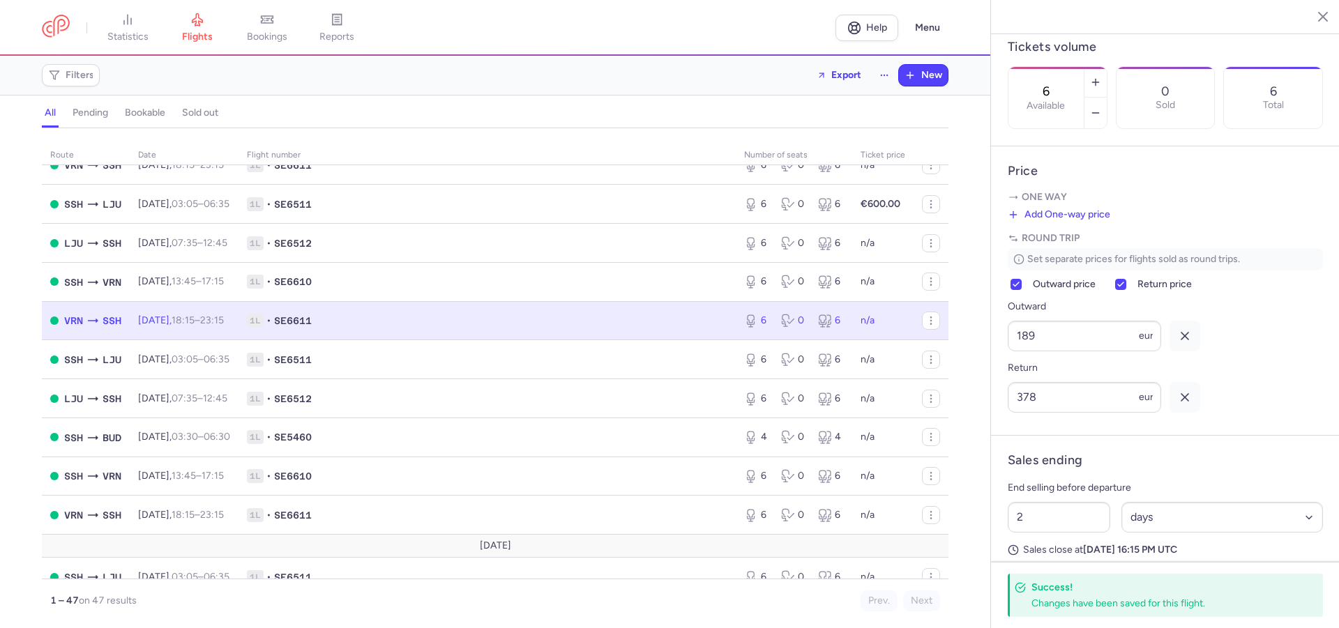
click at [1183, 404] on icon "button" at bounding box center [1185, 398] width 14 height 14
checkbox input "false"
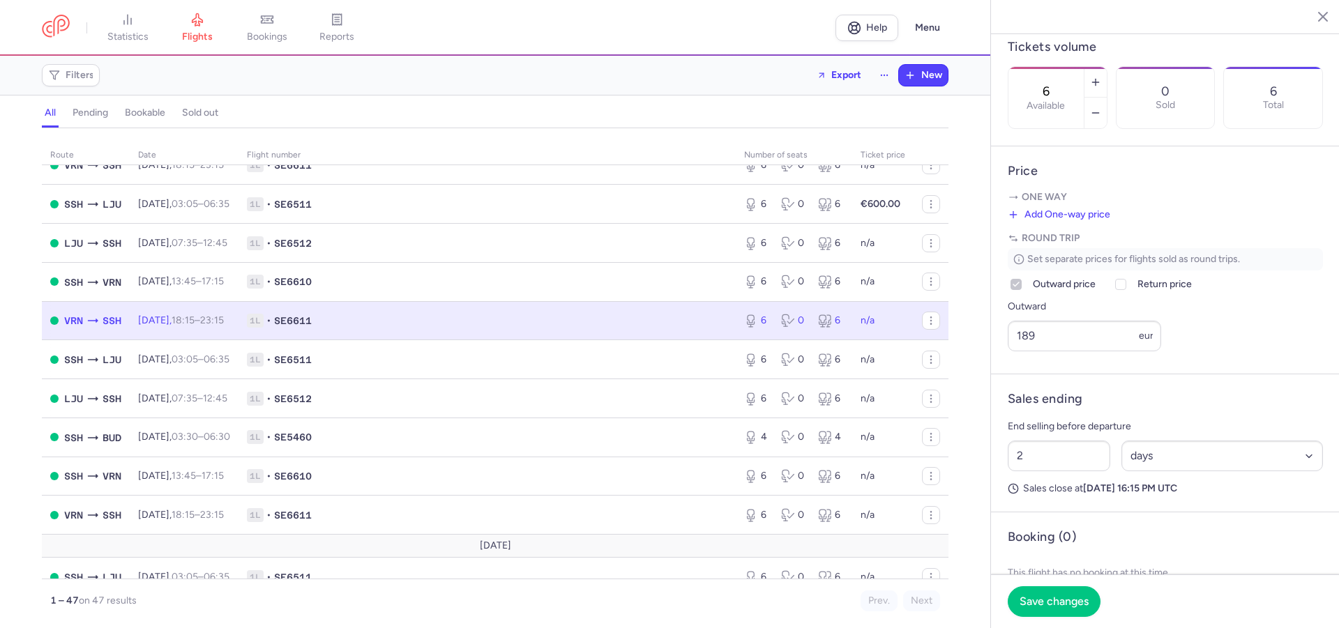
click at [1259, 350] on div "Outward 189 eur" at bounding box center [1165, 324] width 315 height 53
click at [1074, 607] on span "Save changes" at bounding box center [1054, 601] width 69 height 13
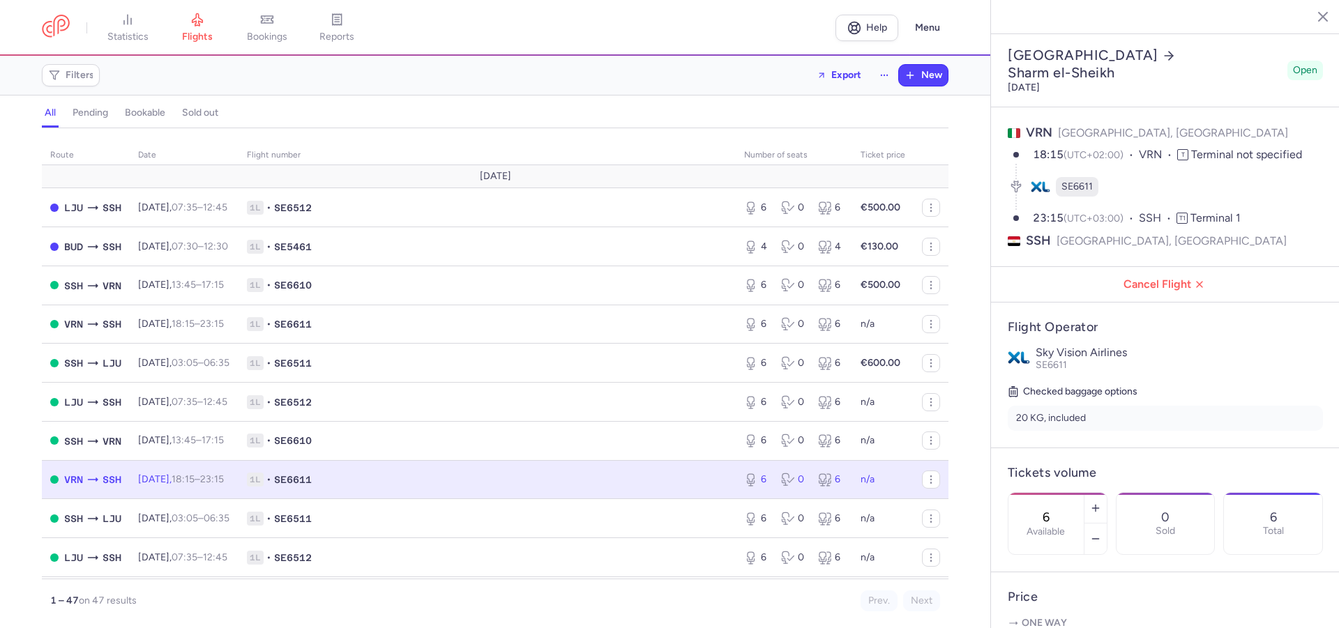
select select "days"
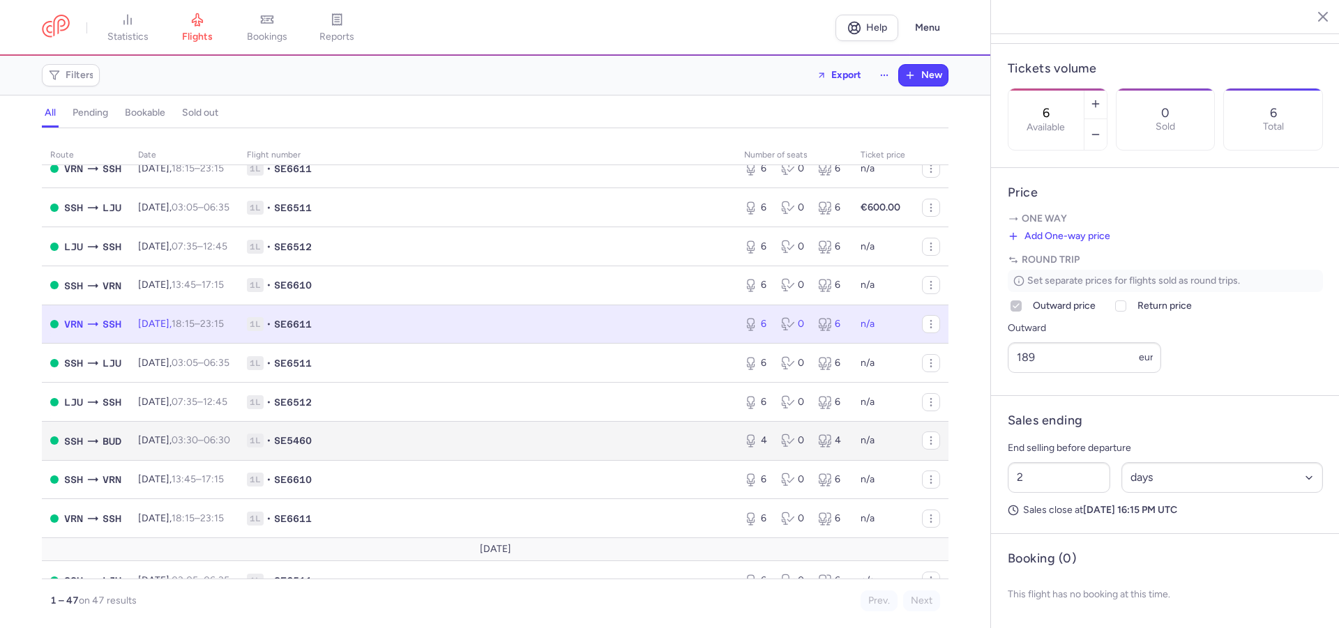
scroll to position [159, 0]
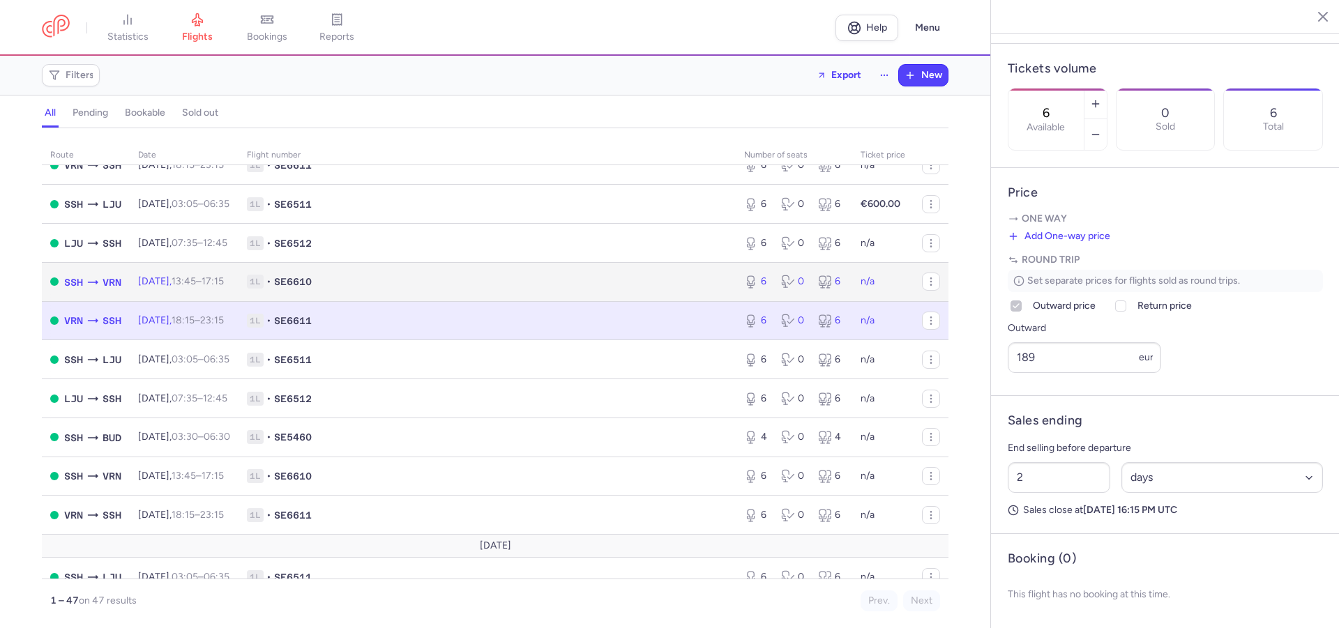
click at [563, 296] on td "1L • SE6610" at bounding box center [487, 281] width 497 height 39
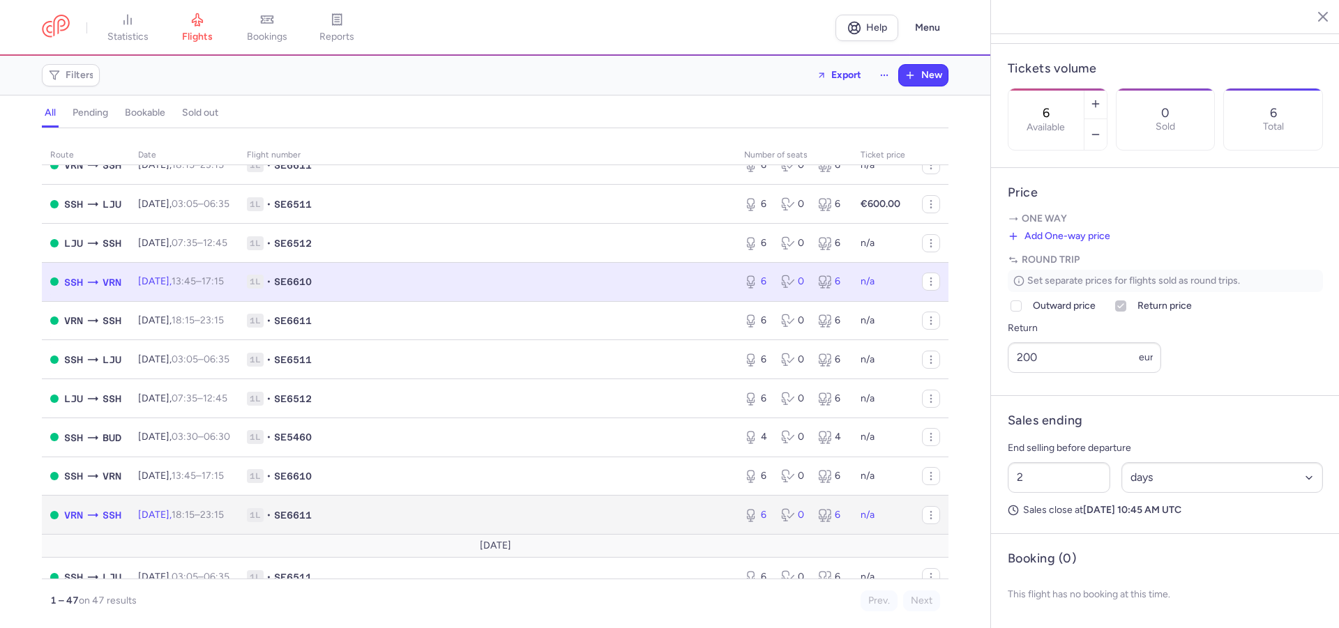
click at [887, 524] on td "n/a" at bounding box center [882, 515] width 61 height 39
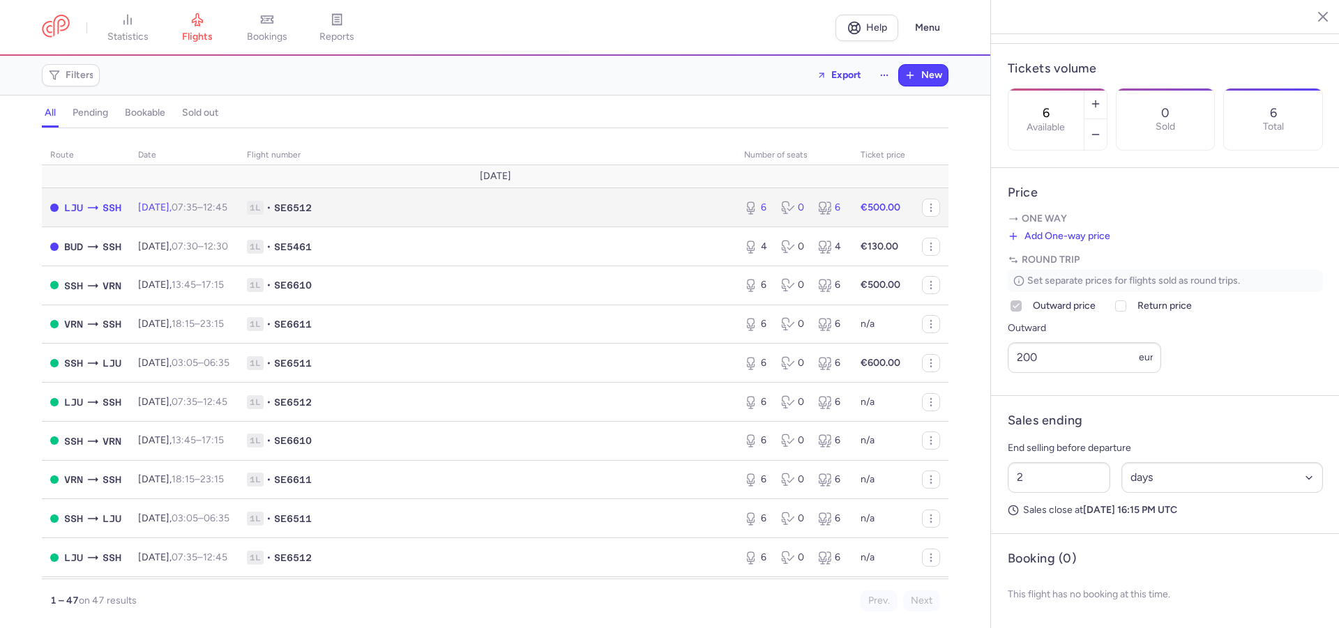
click at [583, 211] on span "1L • SE6512" at bounding box center [487, 208] width 480 height 14
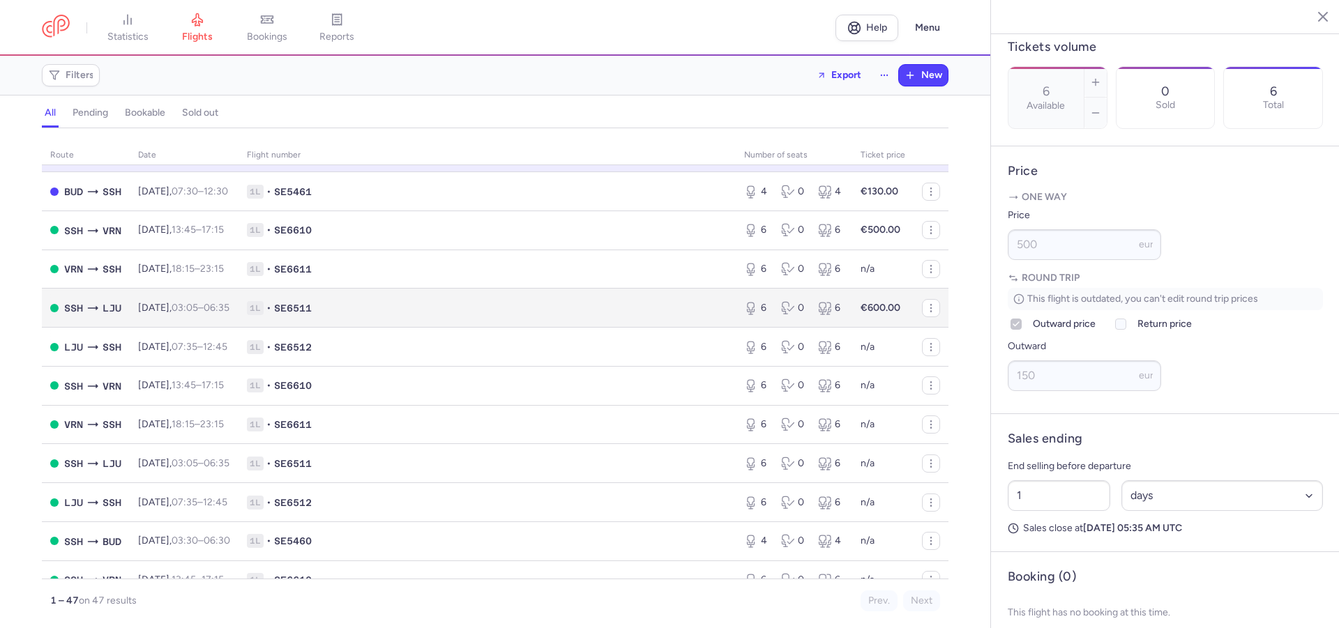
scroll to position [80, 0]
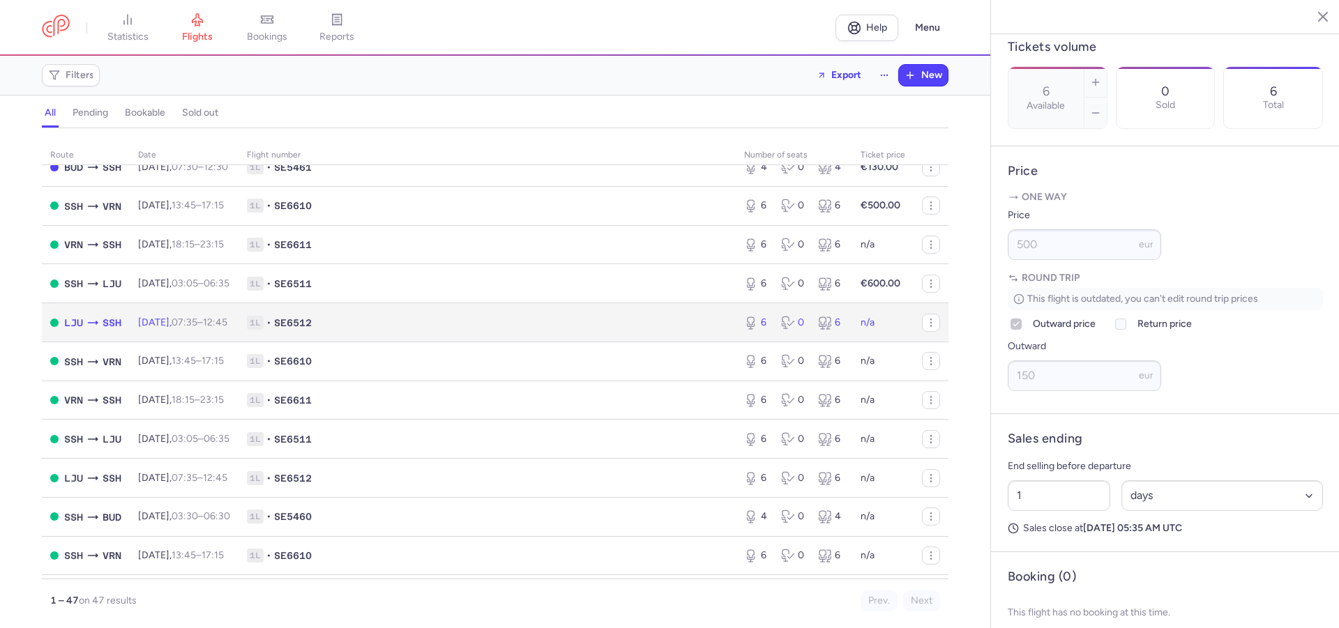
click at [597, 327] on span "1L • SE6512" at bounding box center [487, 323] width 480 height 14
type input "2"
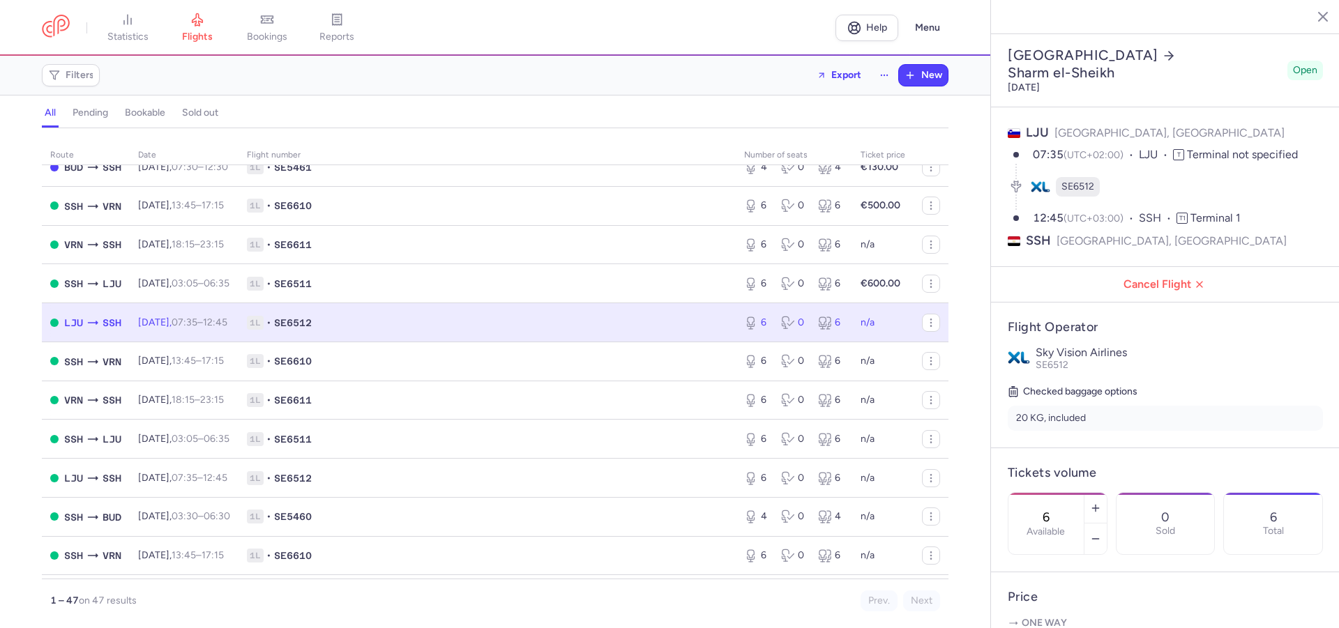
scroll to position [426, 0]
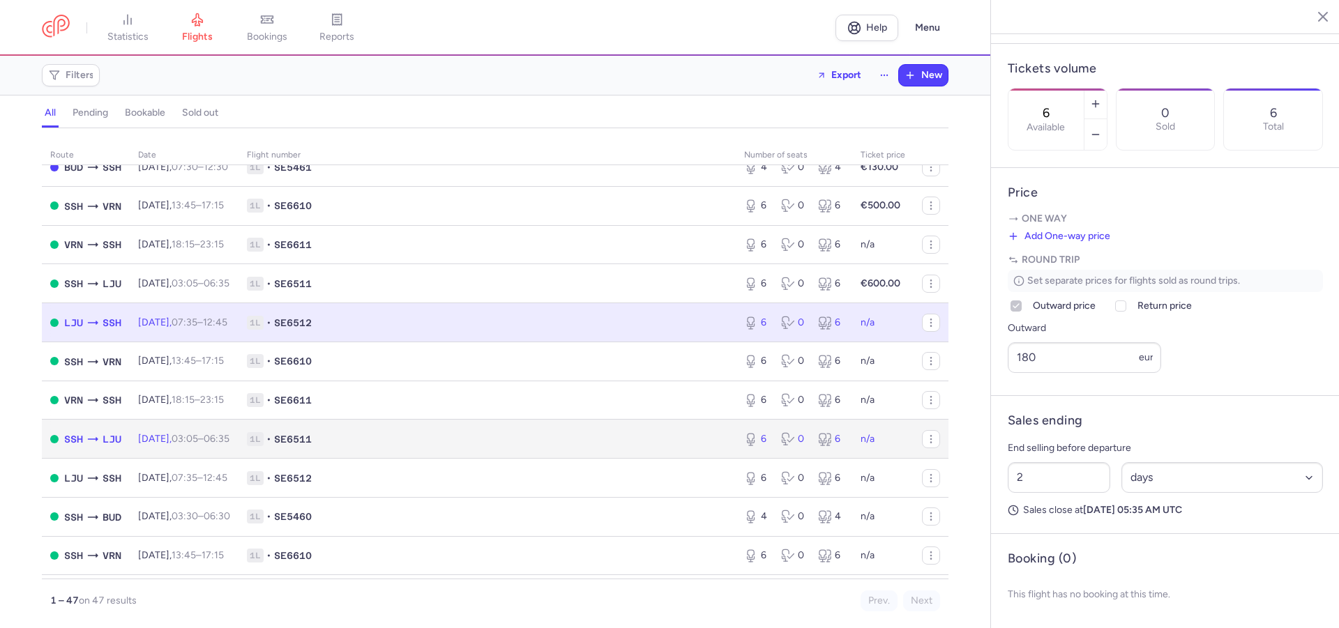
click at [596, 434] on td "1L • SE6511" at bounding box center [487, 439] width 497 height 39
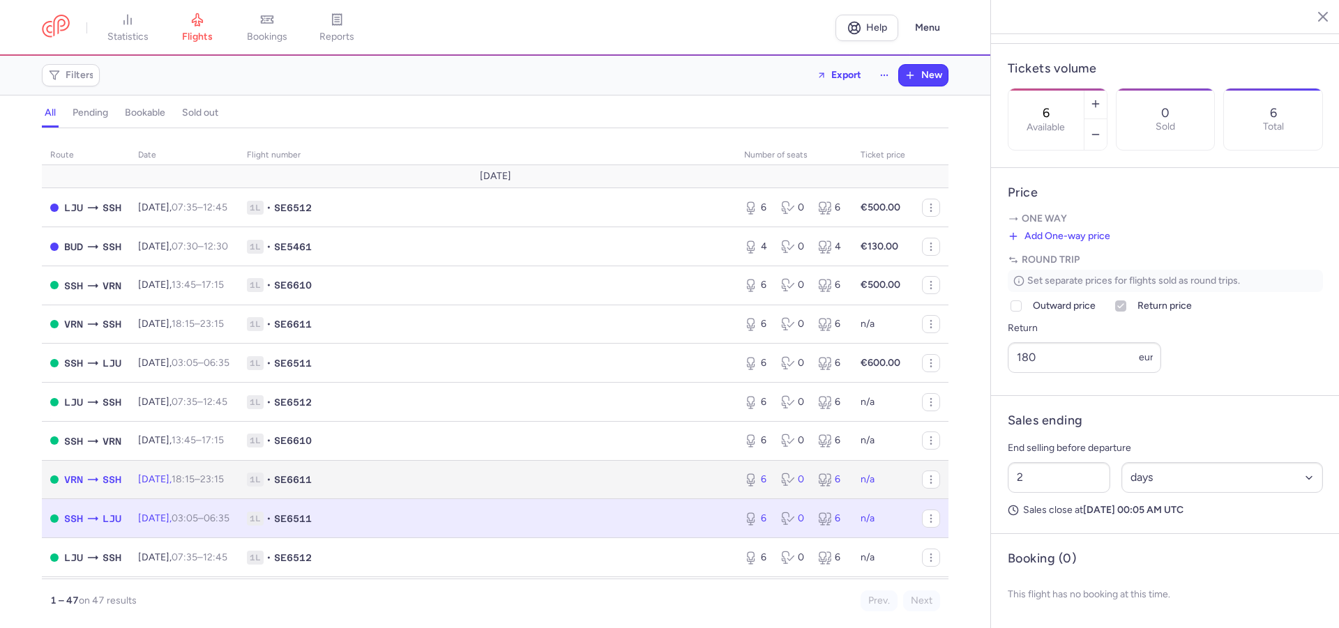
click at [517, 487] on span "1L • SE6611" at bounding box center [487, 480] width 480 height 14
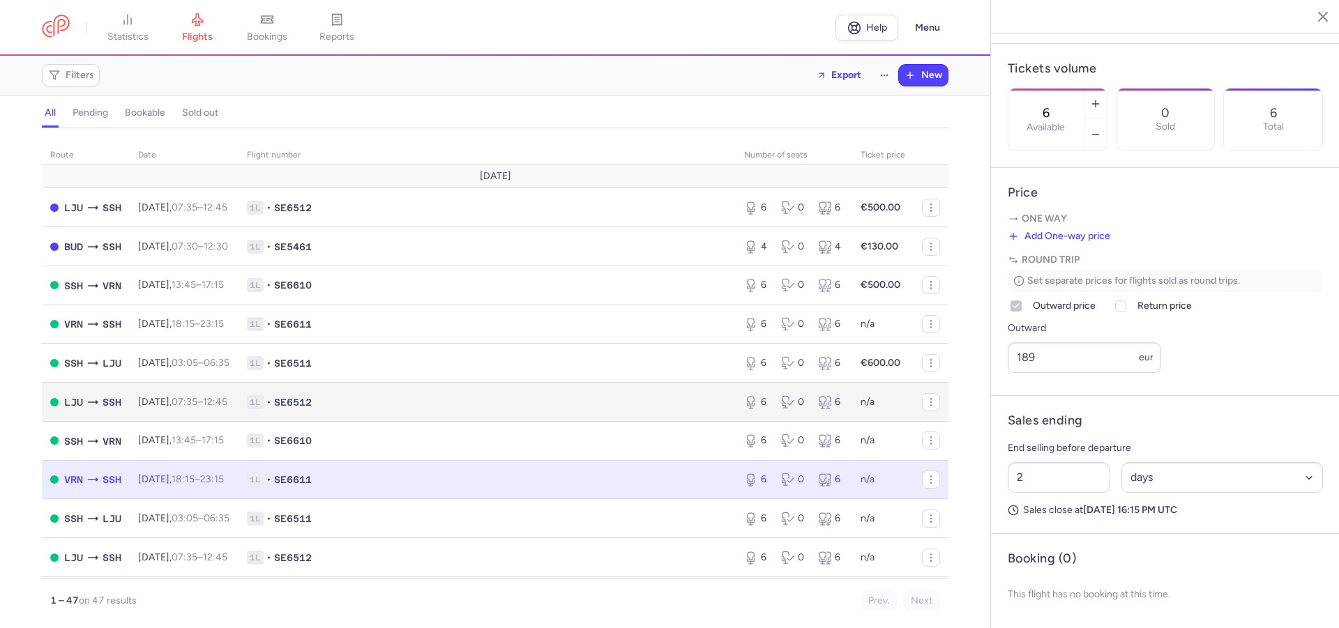
scroll to position [159, 0]
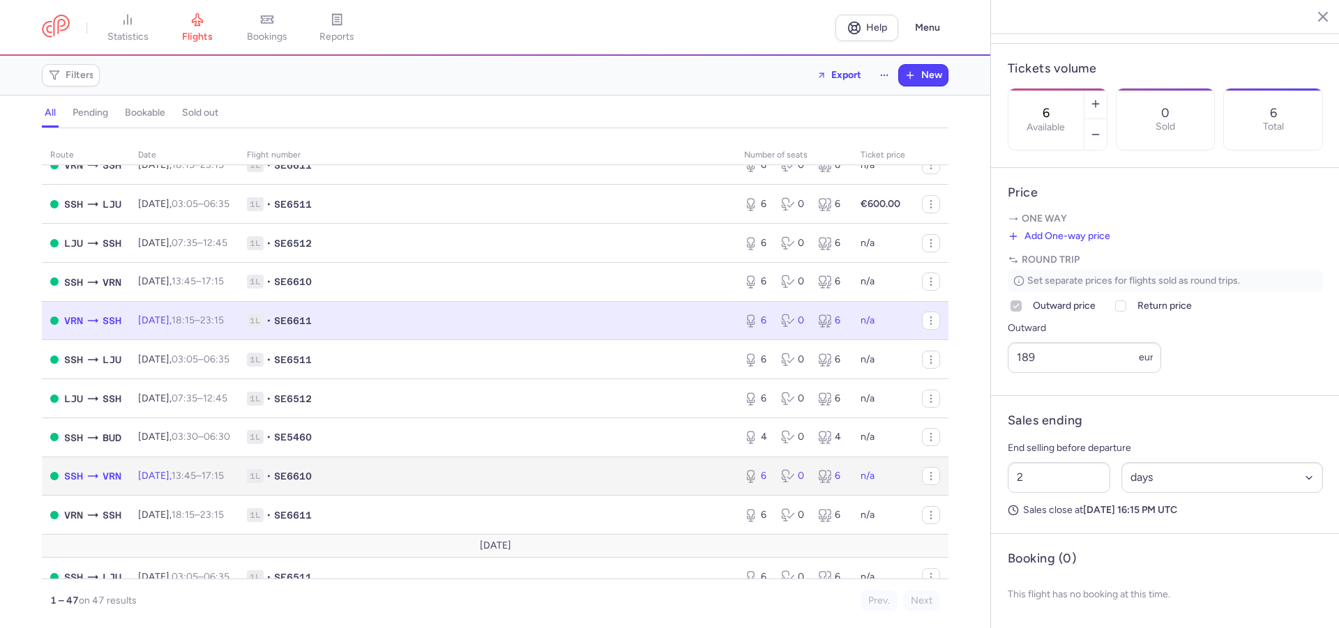
click at [434, 494] on td "1L • SE6610" at bounding box center [487, 476] width 497 height 39
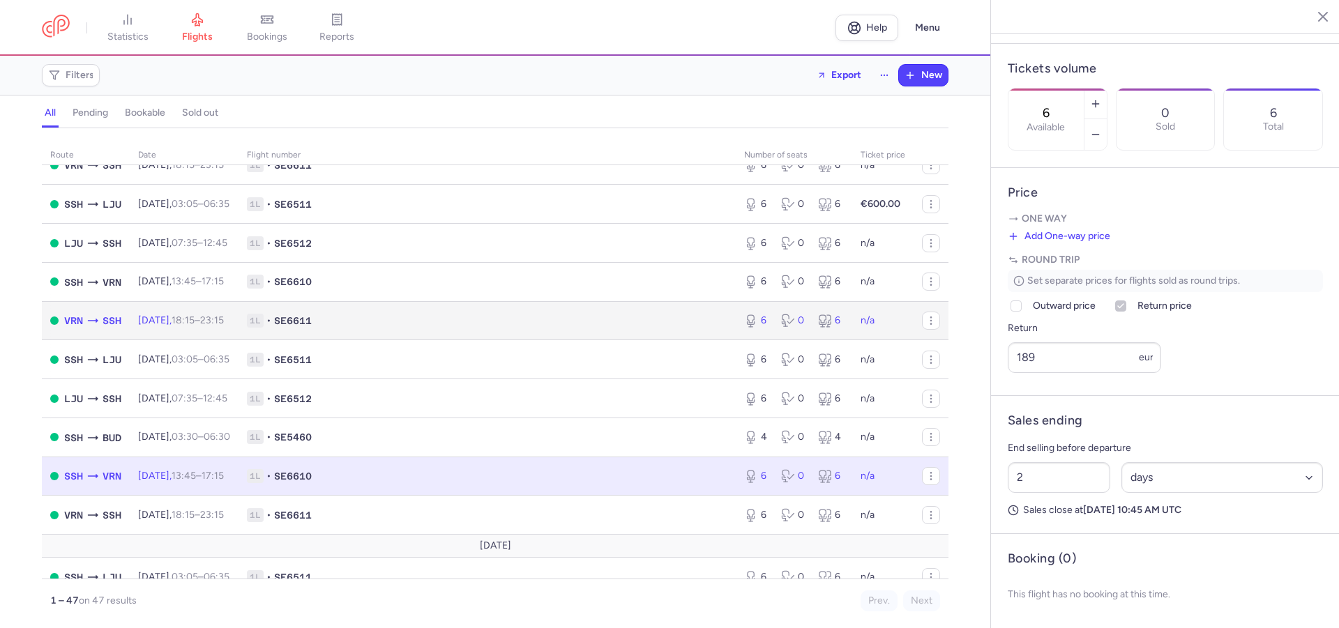
click at [563, 315] on td "1L • SE6611" at bounding box center [487, 320] width 497 height 39
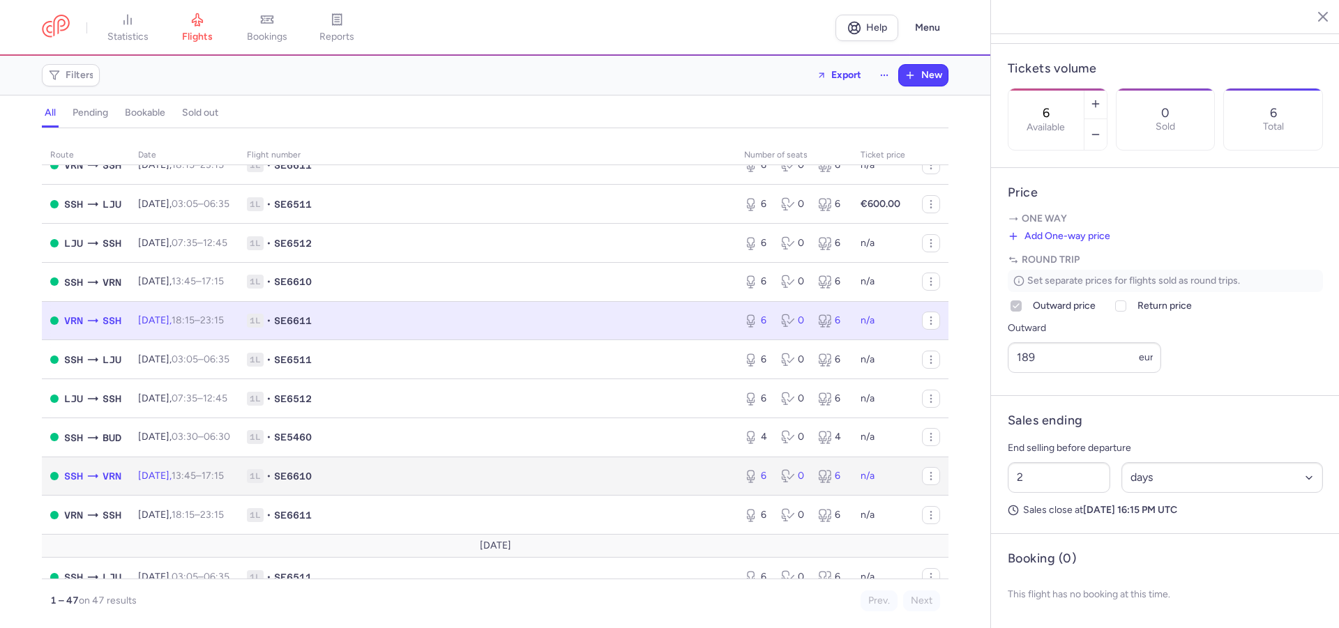
click at [580, 482] on span "1L • SE6610" at bounding box center [487, 476] width 480 height 14
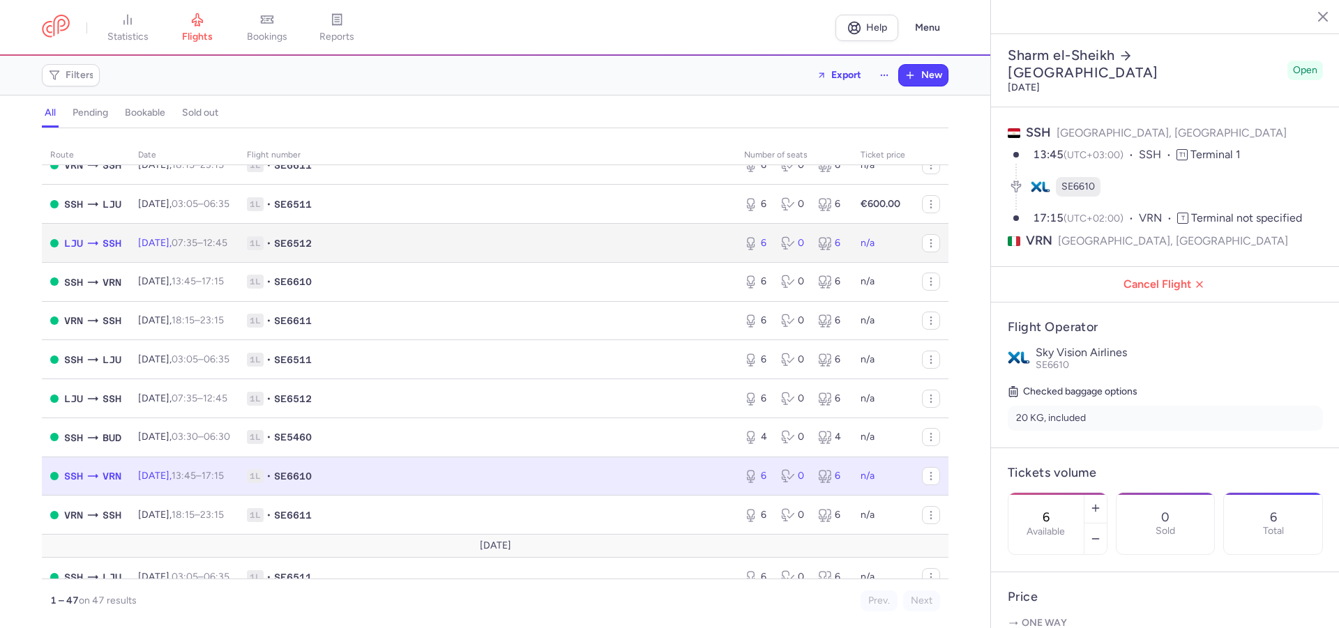
click at [483, 238] on td "1L • SE6512" at bounding box center [487, 243] width 497 height 39
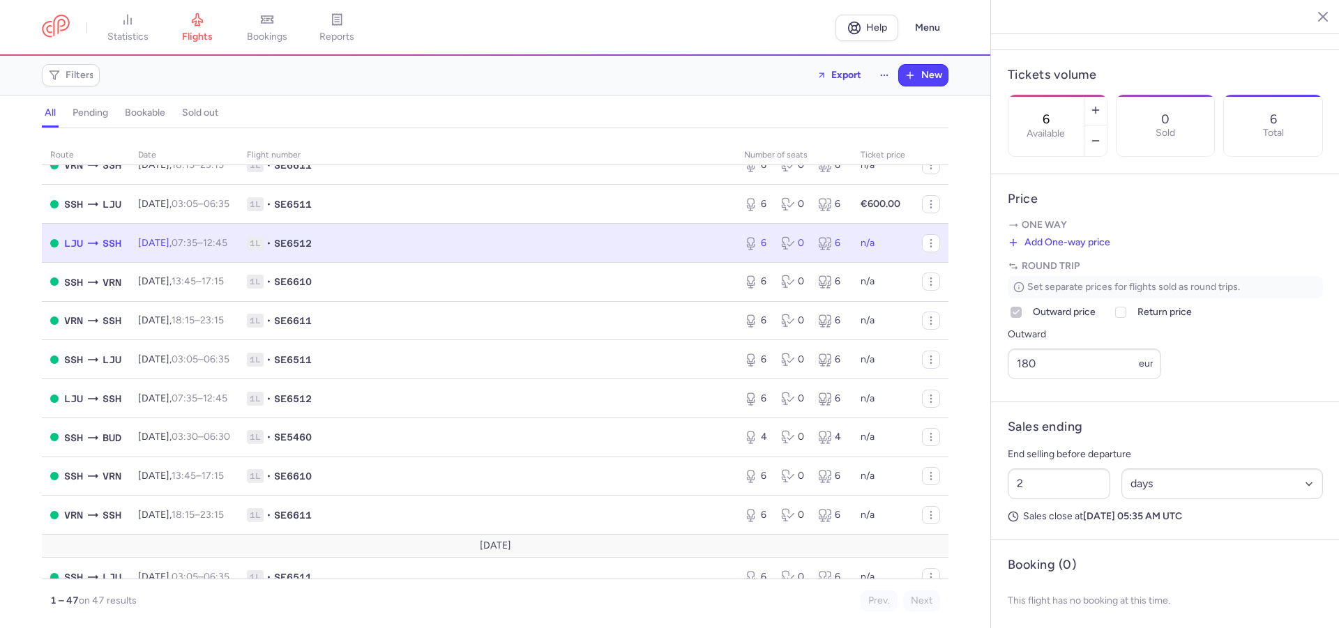
scroll to position [426, 0]
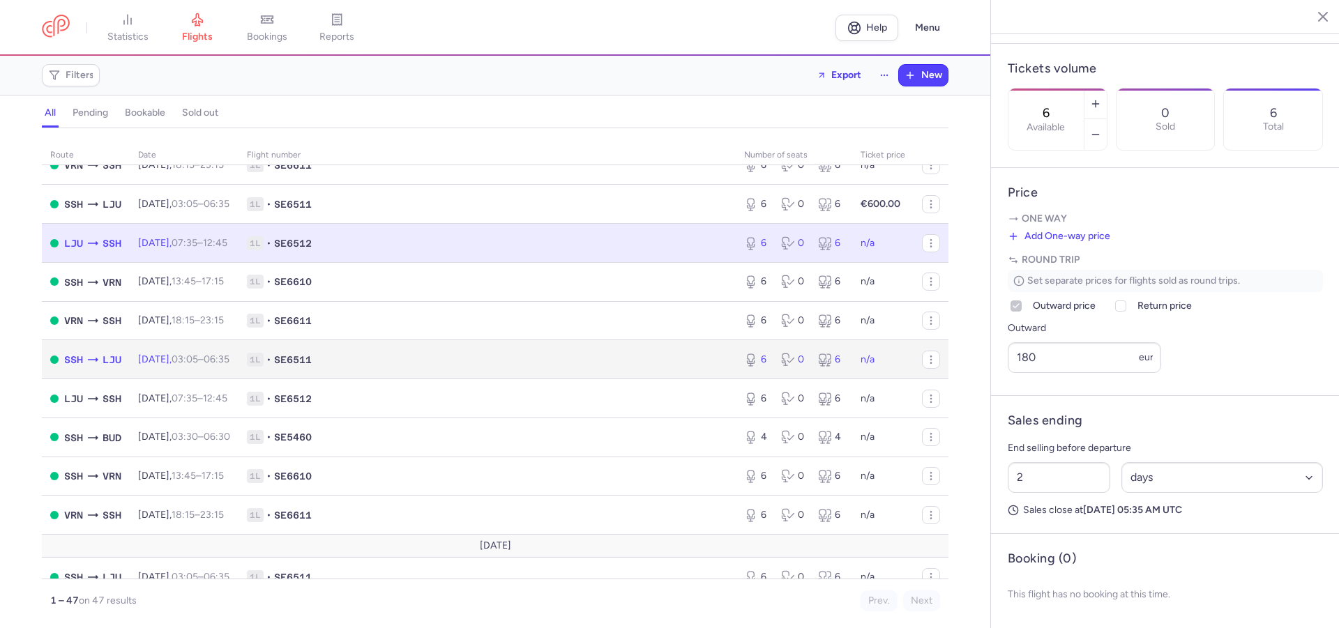
click at [637, 366] on span "1L • SE6511" at bounding box center [487, 360] width 480 height 14
